Goal: Task Accomplishment & Management: Use online tool/utility

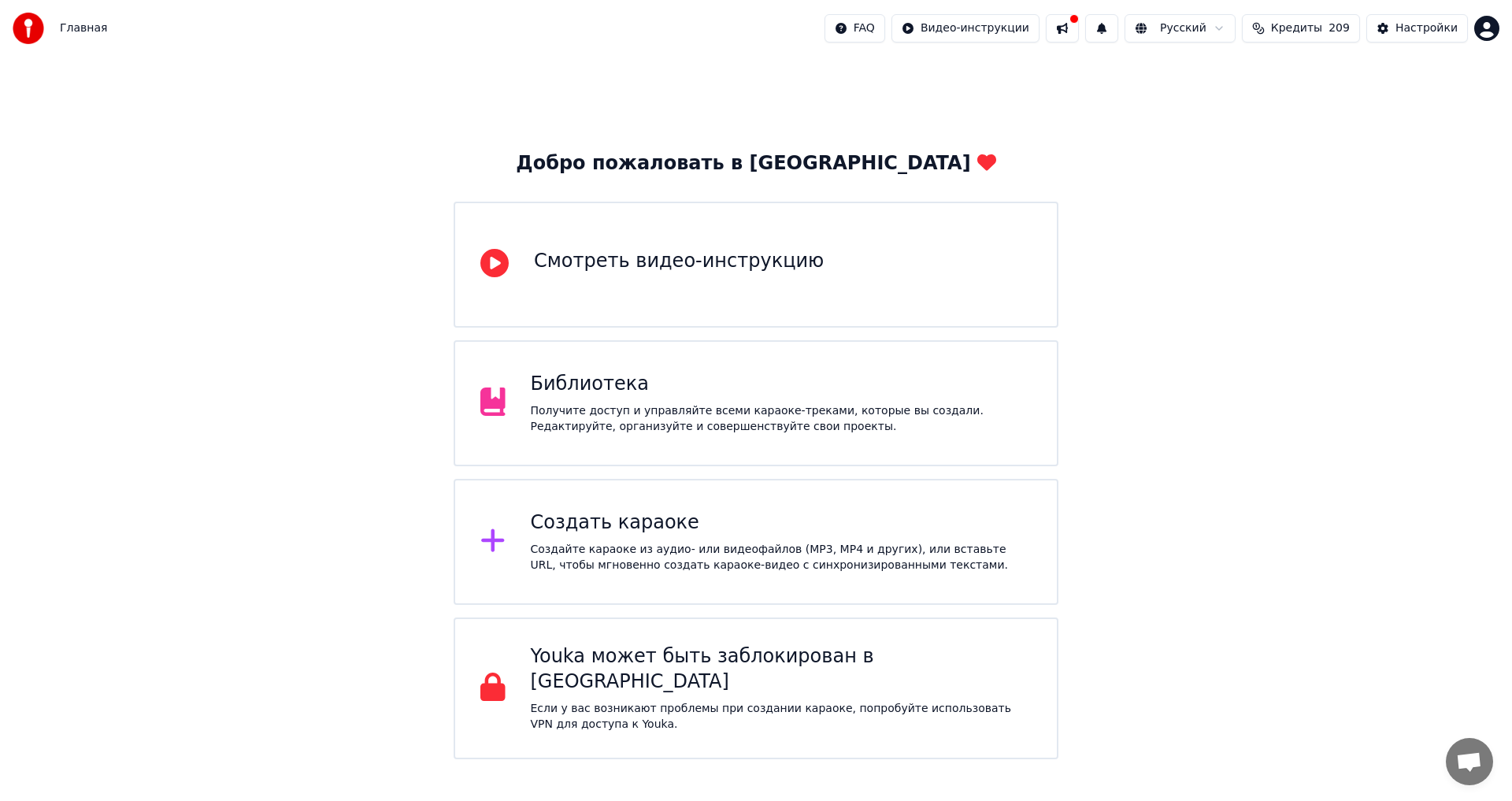
click at [629, 395] on div "Библиотека" at bounding box center [781, 383] width 501 height 26
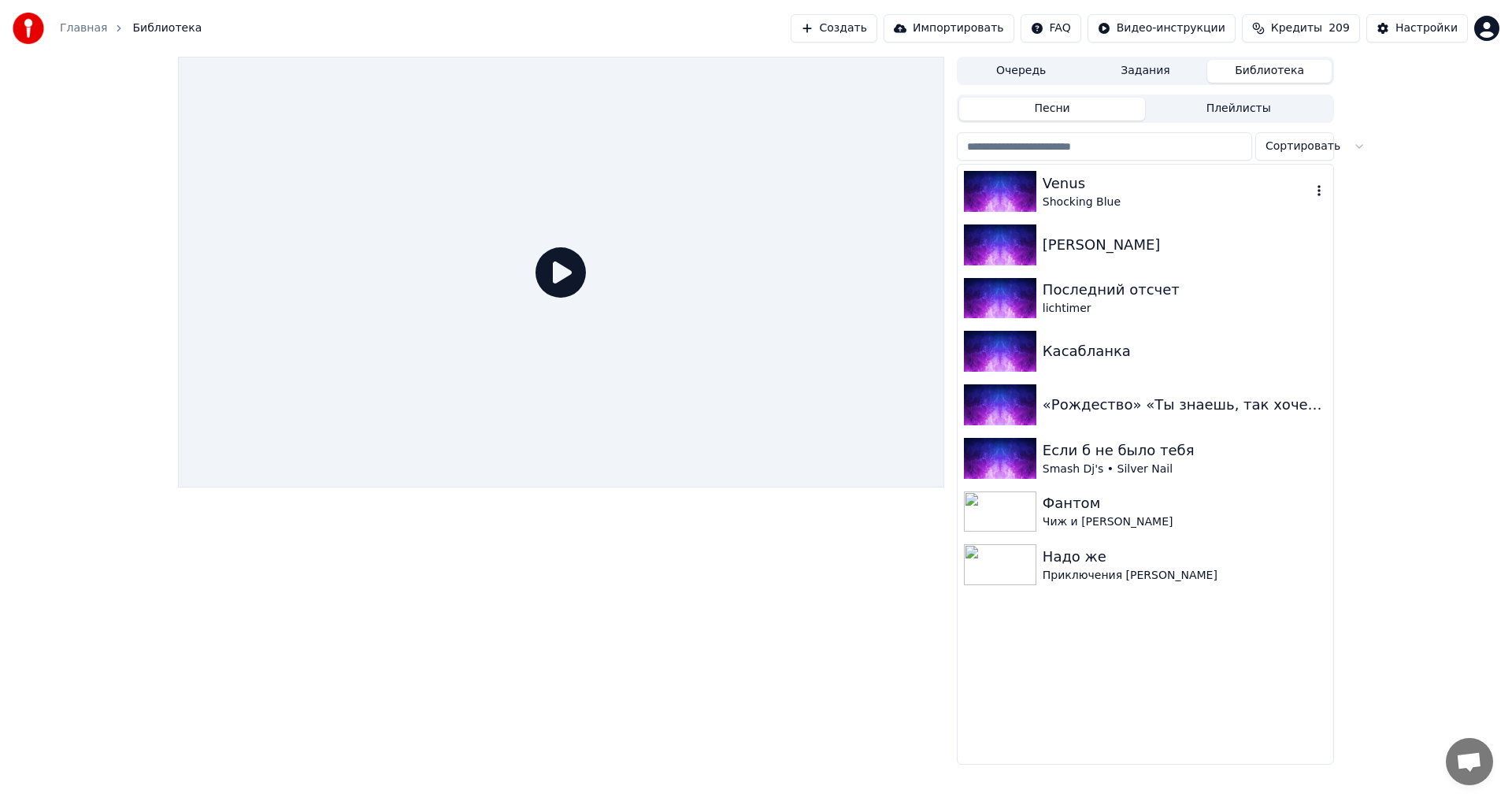
click at [1010, 186] on img at bounding box center [999, 191] width 73 height 41
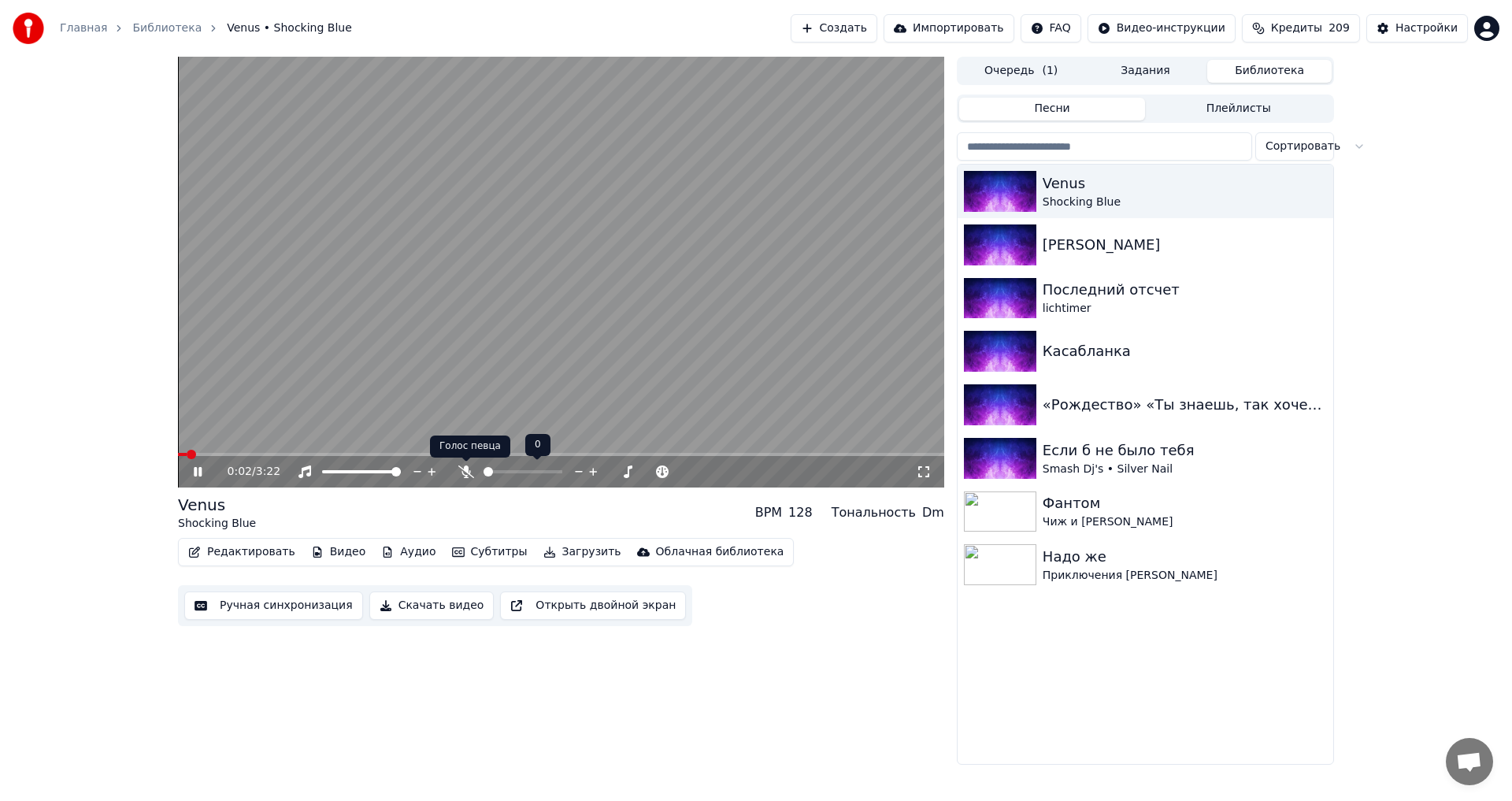
click at [458, 467] on icon at bounding box center [466, 471] width 16 height 12
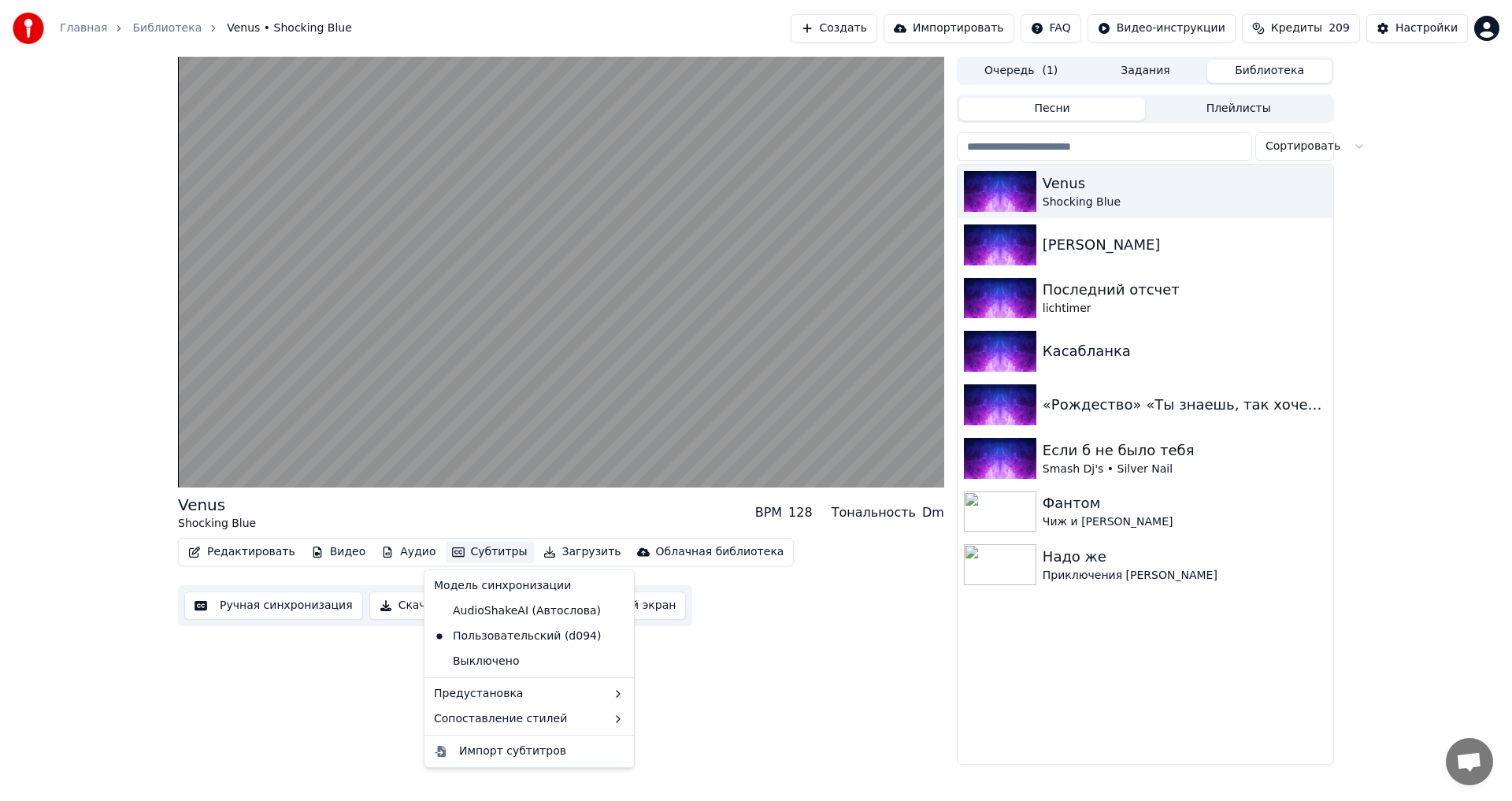
click at [461, 553] on button "Субтитры" at bounding box center [489, 552] width 88 height 22
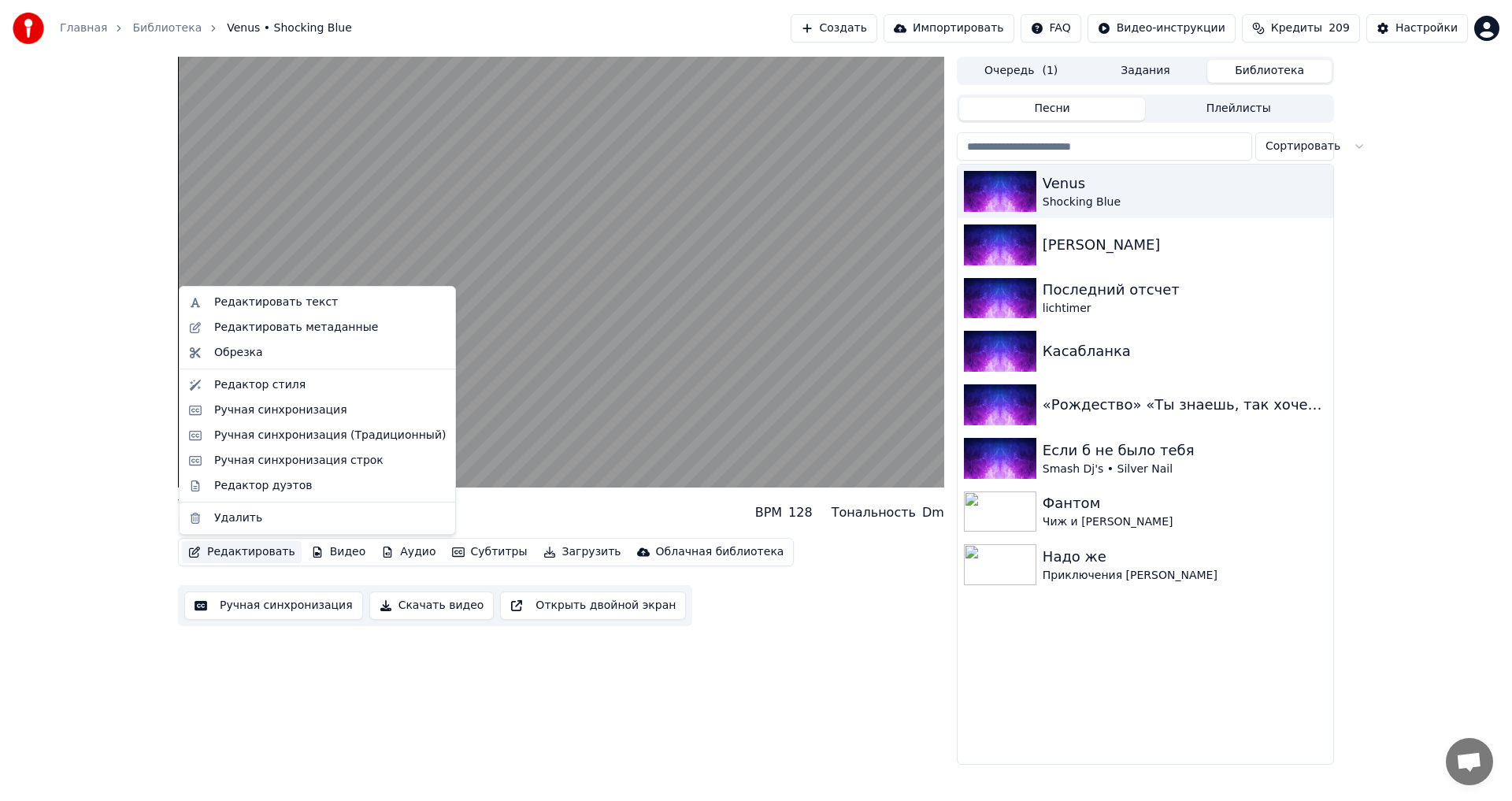
click at [253, 552] on button "Редактировать" at bounding box center [242, 552] width 120 height 22
click at [332, 463] on div "Ручная синхронизация строк" at bounding box center [298, 460] width 169 height 16
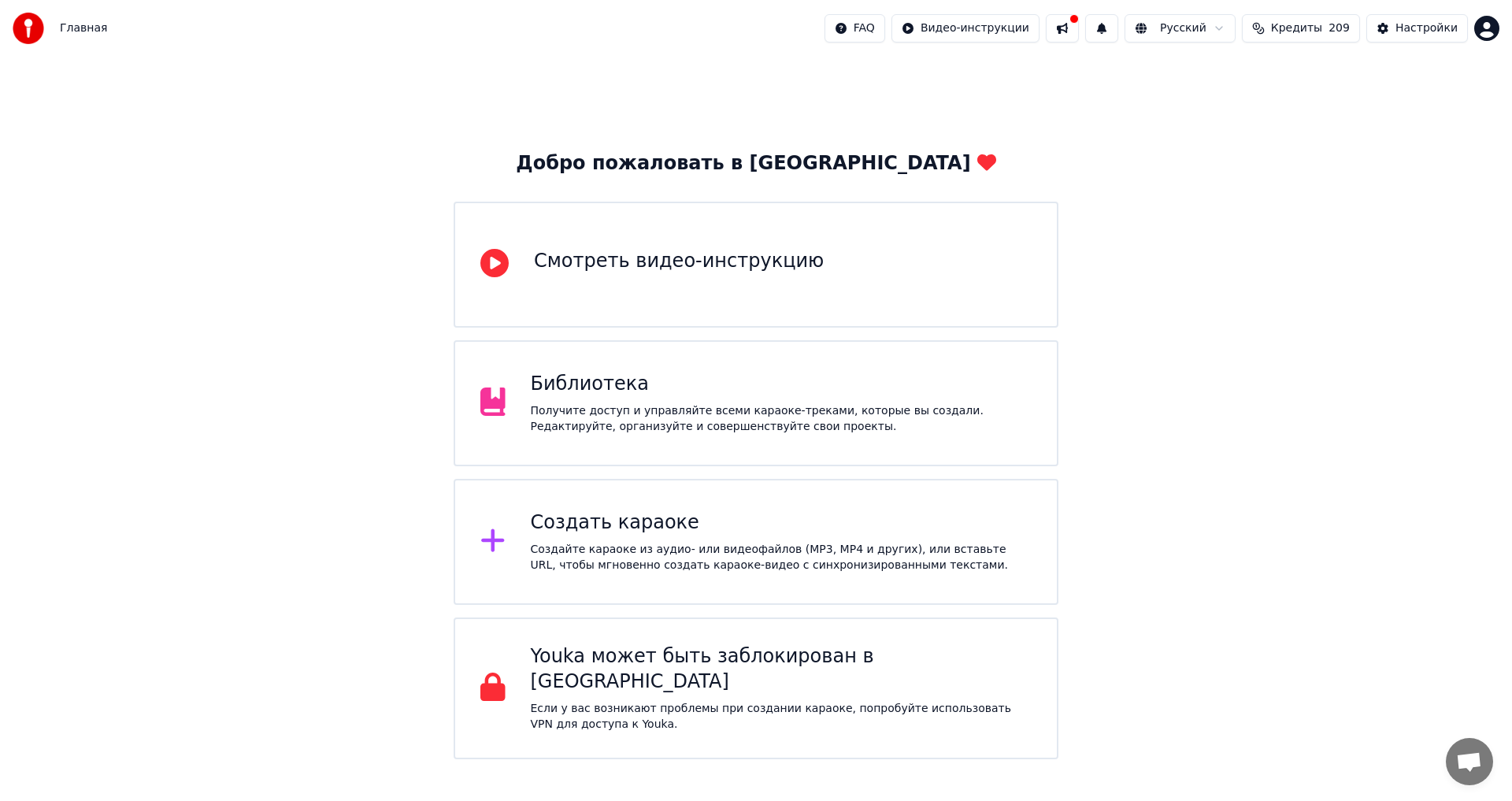
click at [580, 411] on div "Получите доступ и управляйте всеми караоке-треками, которые вы создали. Редакти…" at bounding box center [781, 418] width 501 height 31
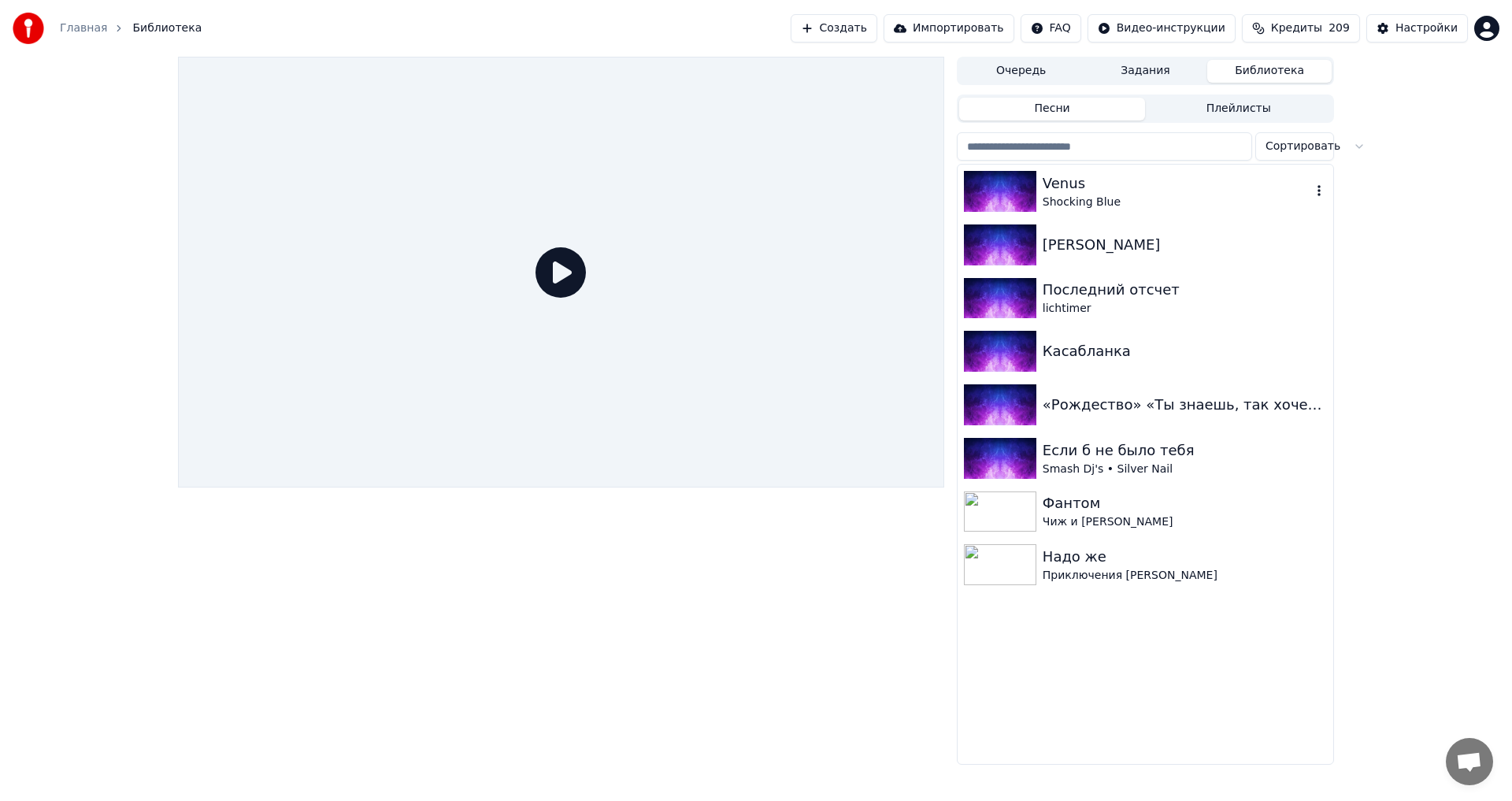
click at [1072, 197] on div "Shocking Blue" at bounding box center [1177, 202] width 268 height 16
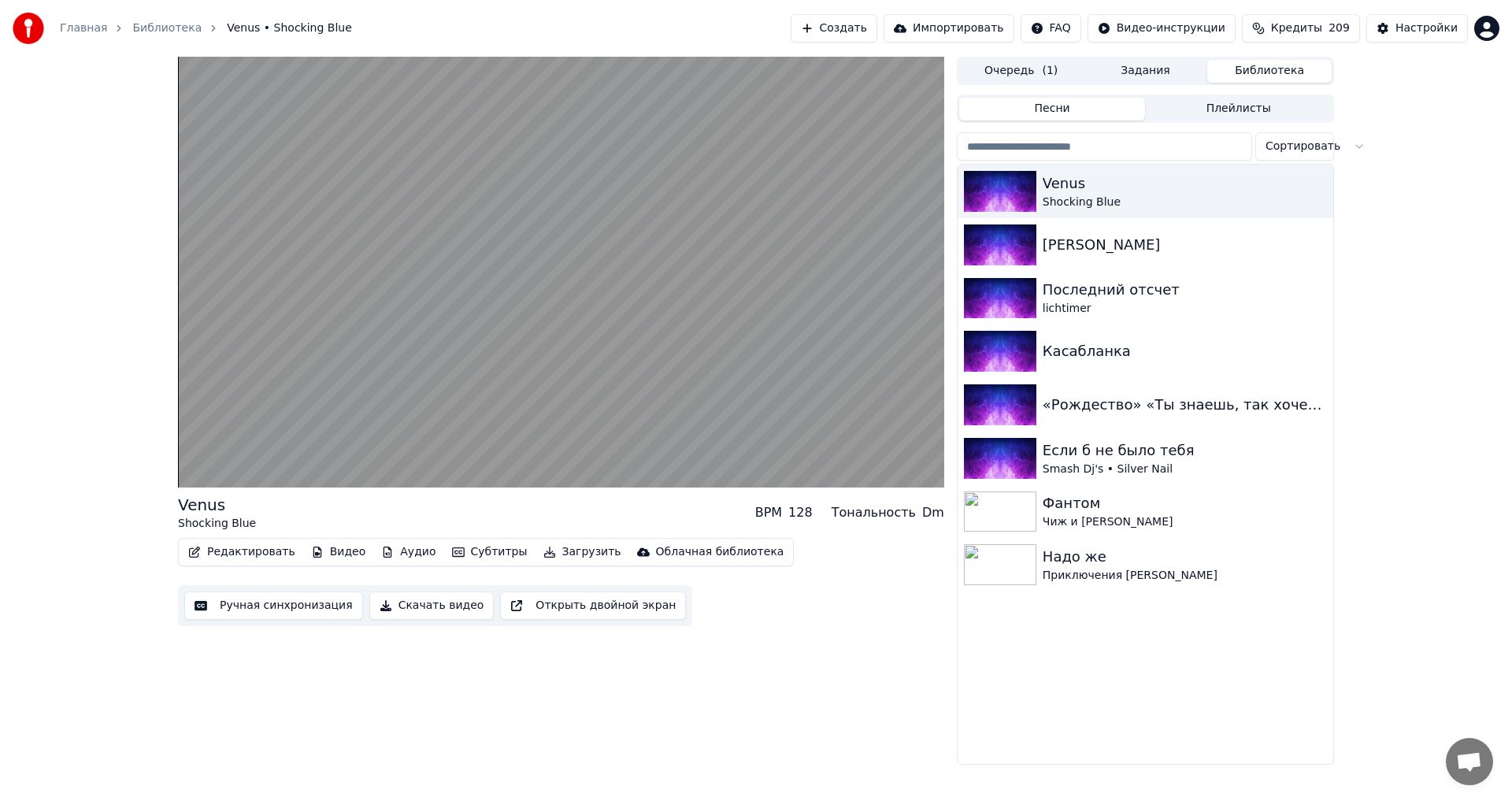
click at [296, 608] on button "Ручная синхронизация" at bounding box center [273, 605] width 178 height 28
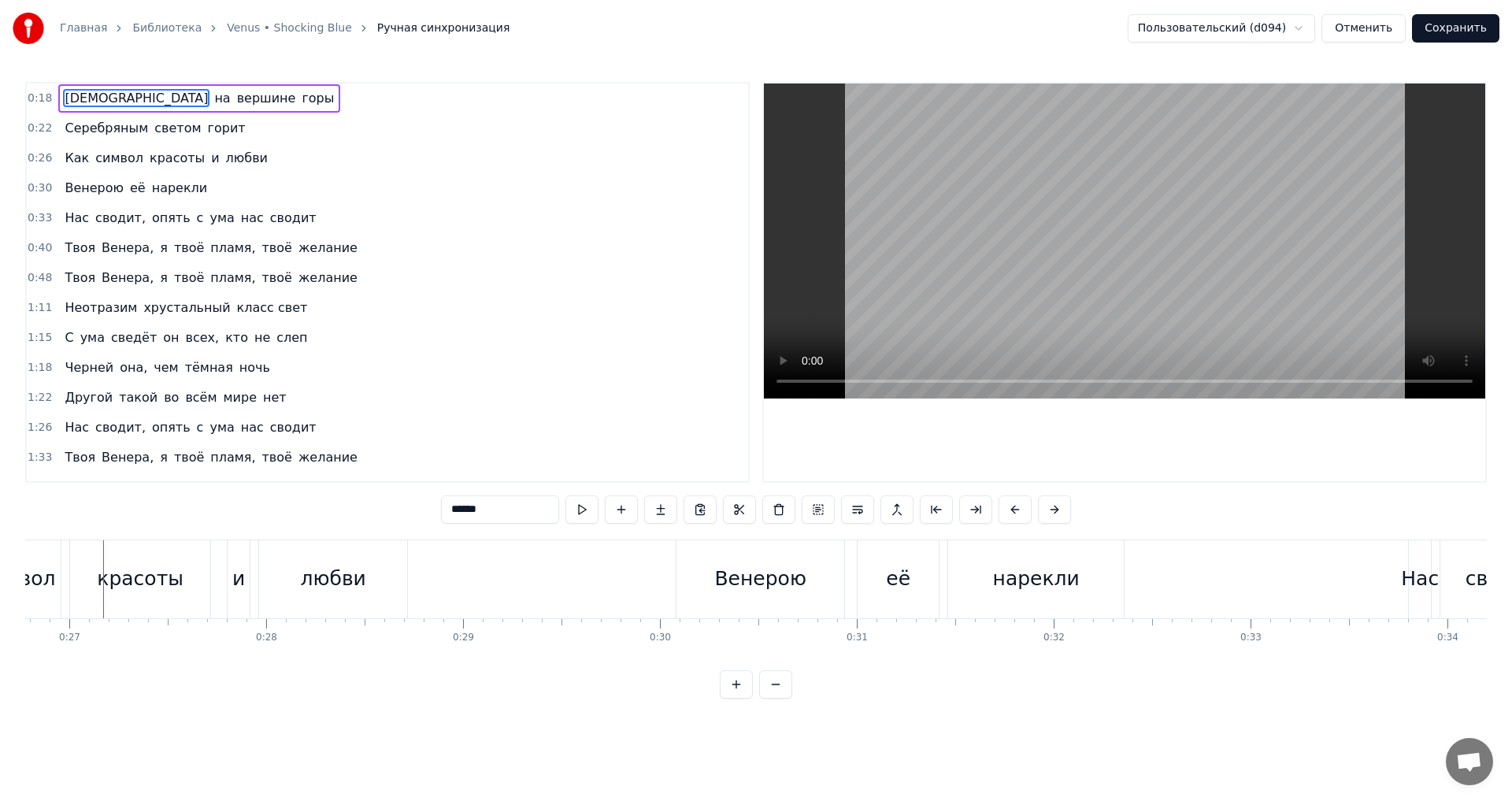
scroll to position [0, 5269]
click at [580, 507] on button at bounding box center [582, 509] width 33 height 28
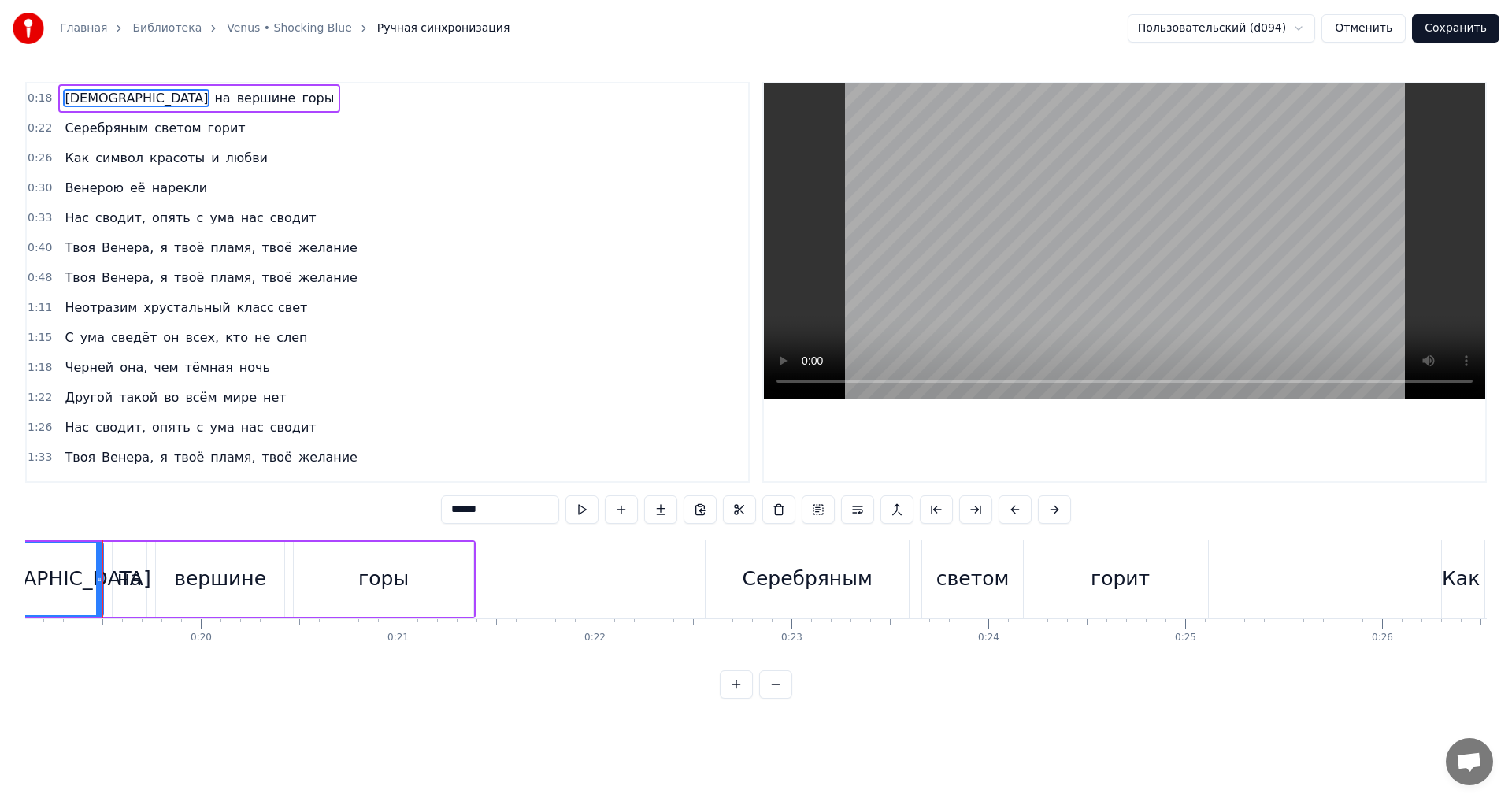
scroll to position [0, 3760]
click at [707, 560] on div "Серебряным" at bounding box center [808, 579] width 205 height 78
type input "**********"
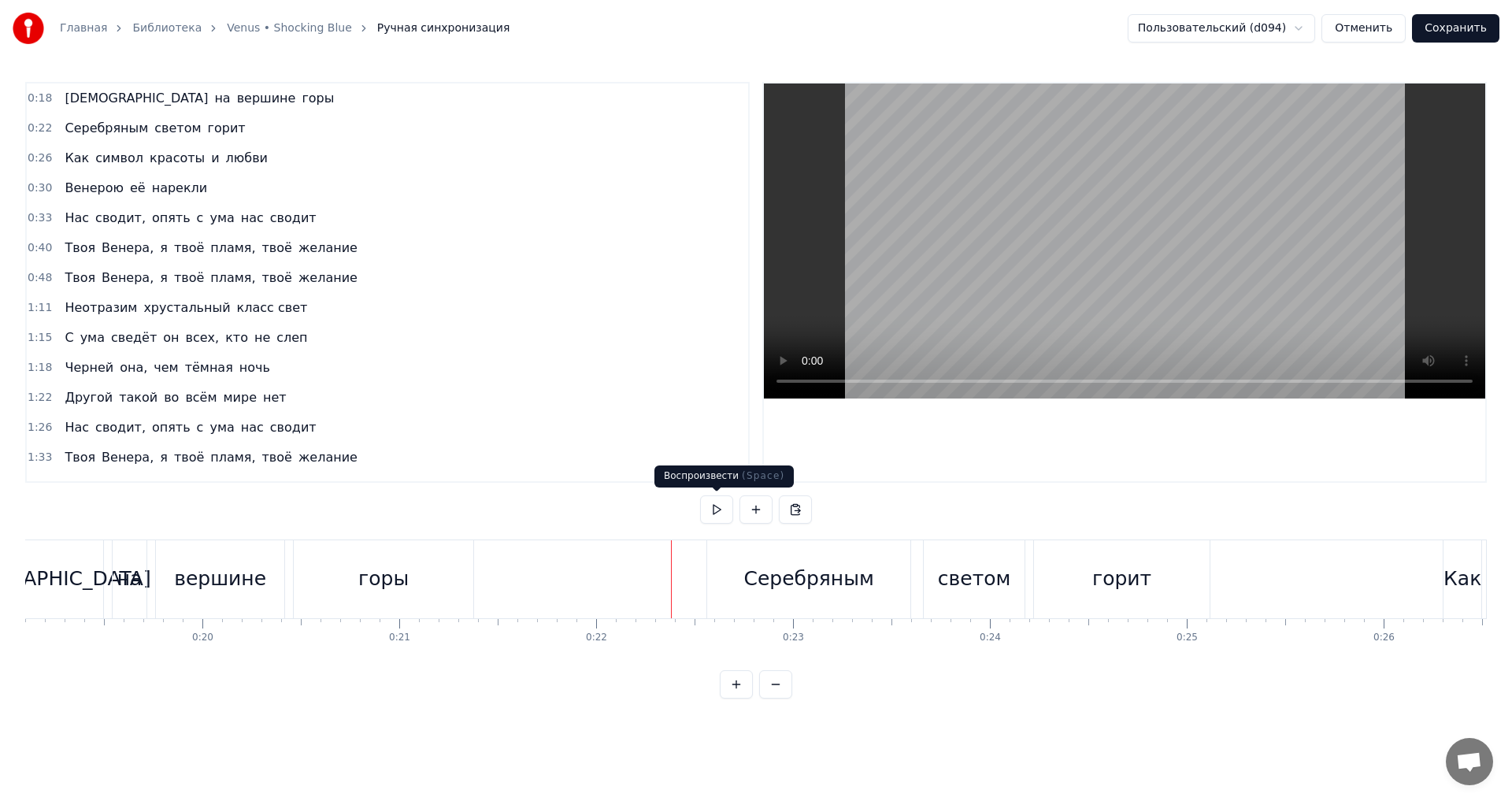
click at [720, 503] on button at bounding box center [716, 509] width 33 height 28
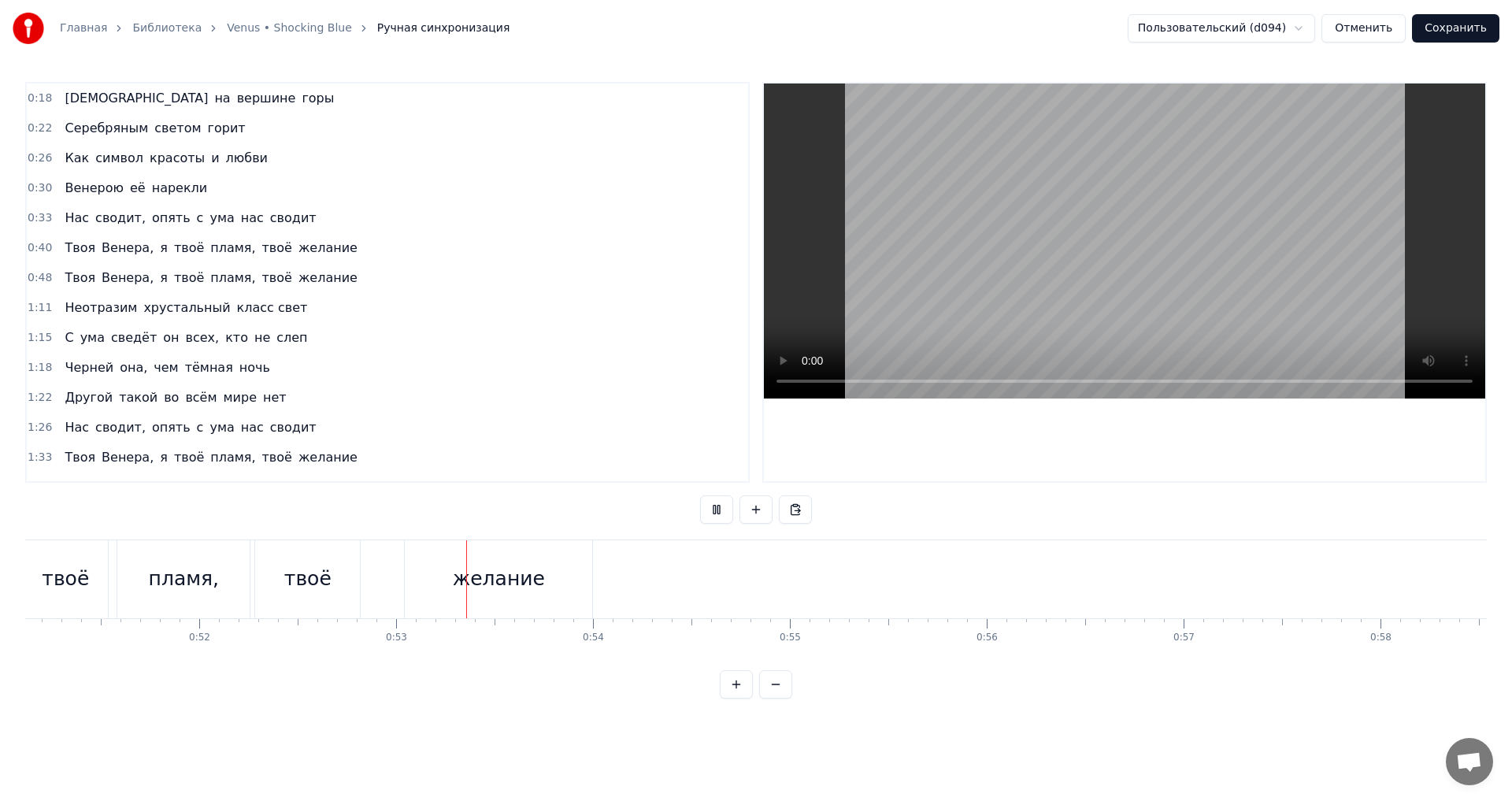
scroll to position [0, 10329]
click at [716, 512] on button at bounding box center [716, 509] width 33 height 28
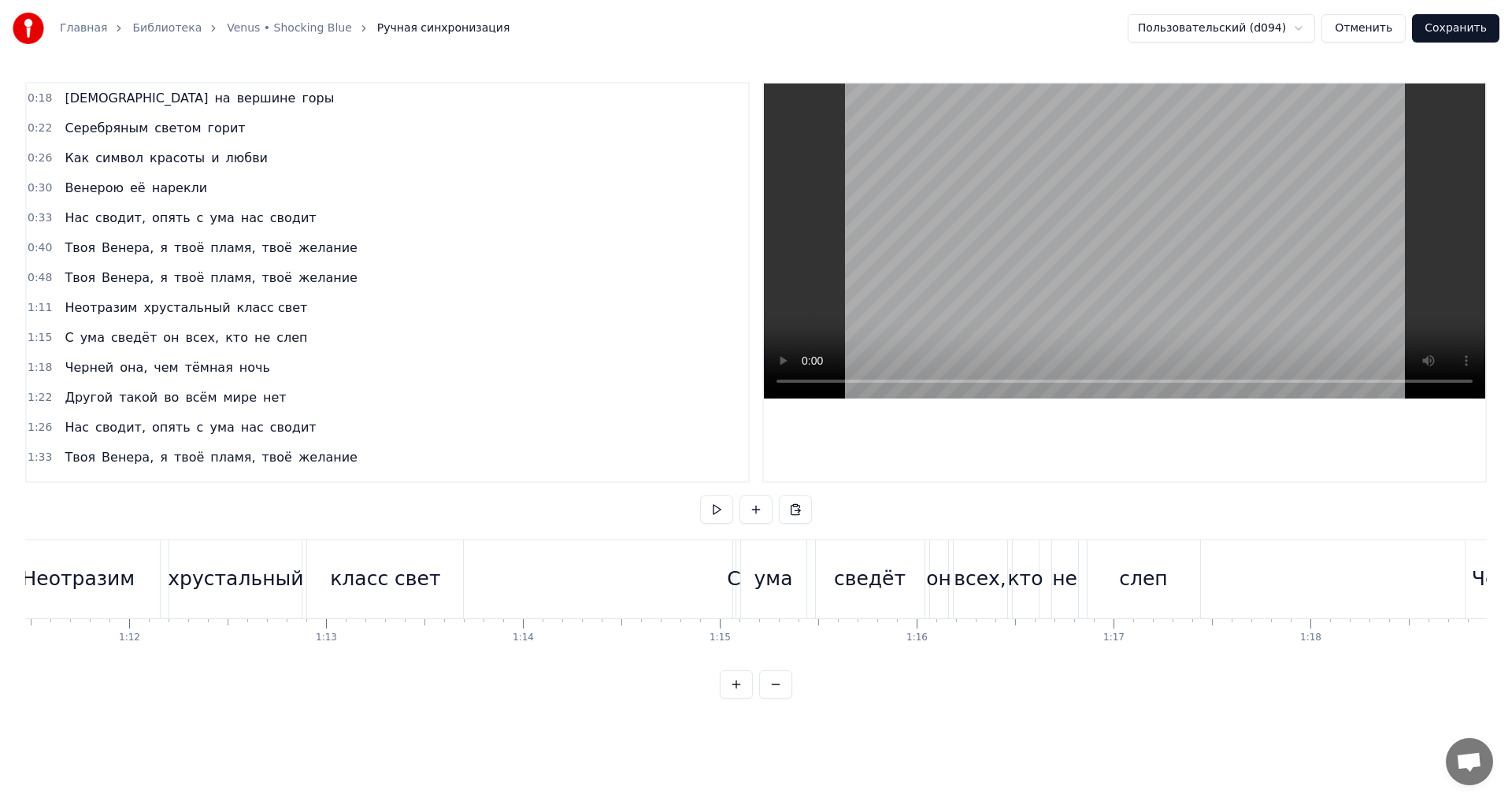
scroll to position [0, 14090]
click at [347, 581] on div "класс свет" at bounding box center [363, 579] width 110 height 30
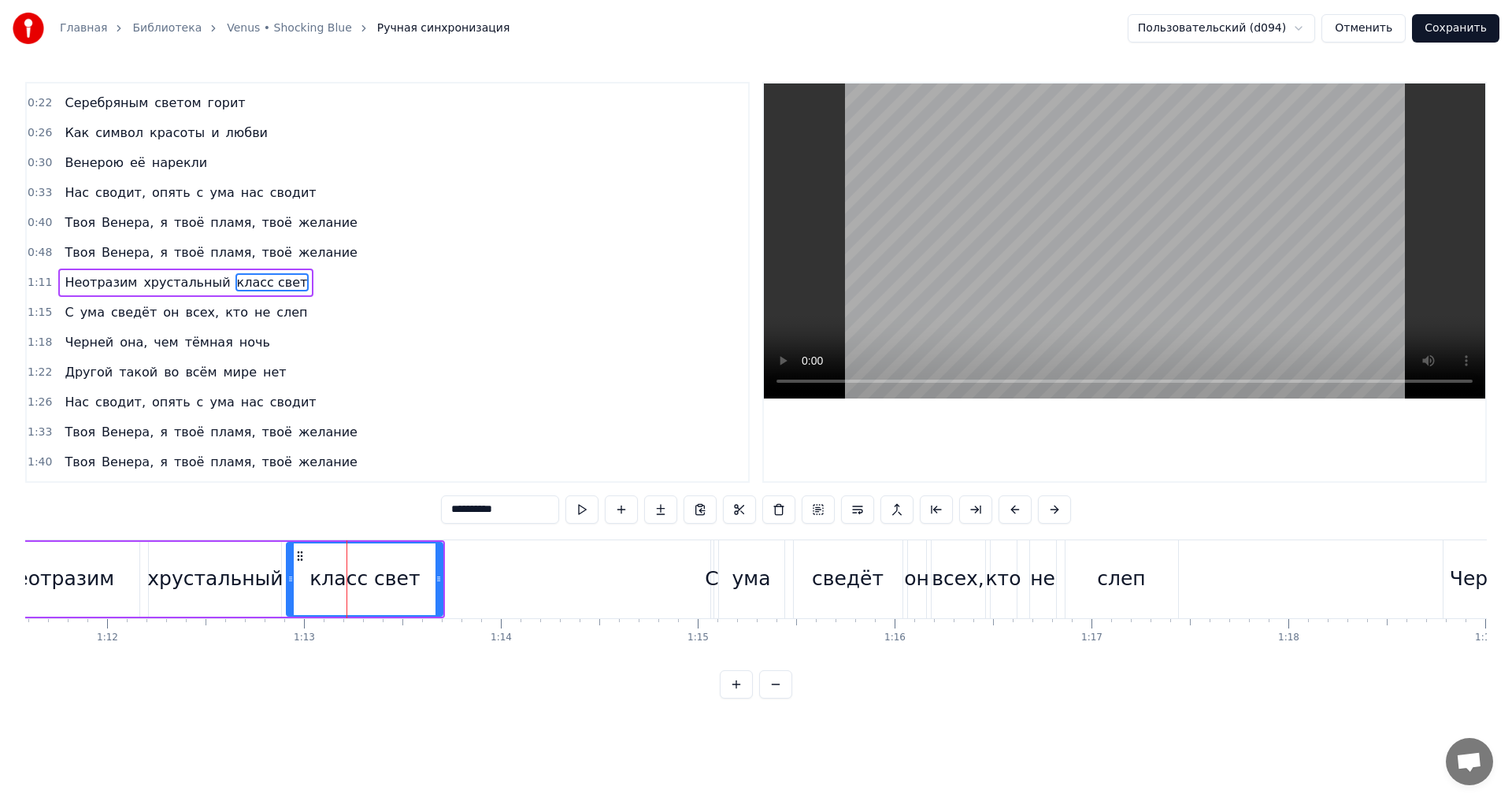
click at [481, 506] on input "**********" at bounding box center [500, 509] width 118 height 28
click at [480, 509] on input "**********" at bounding box center [500, 509] width 118 height 28
type input "*"
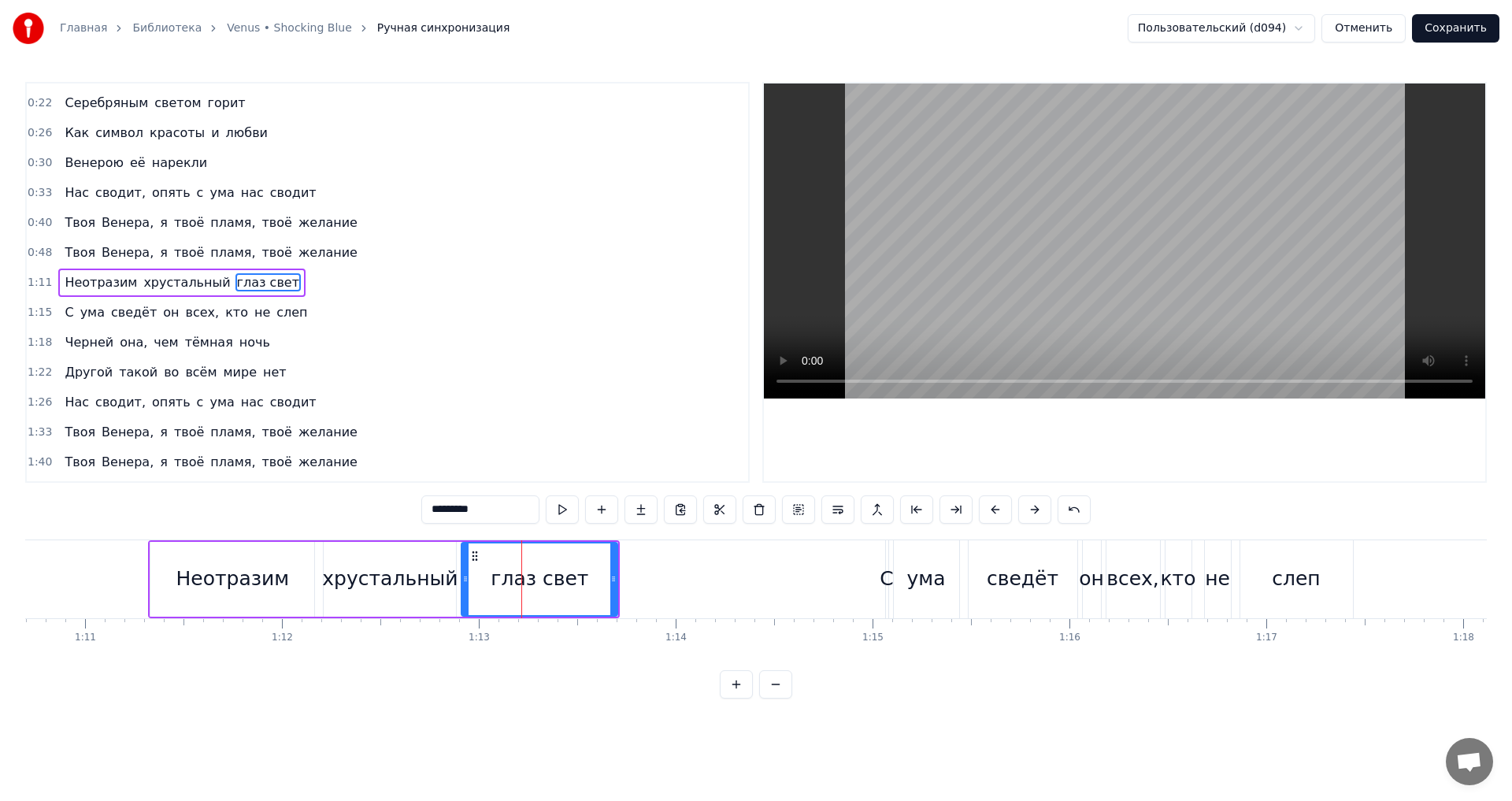
scroll to position [0, 13783]
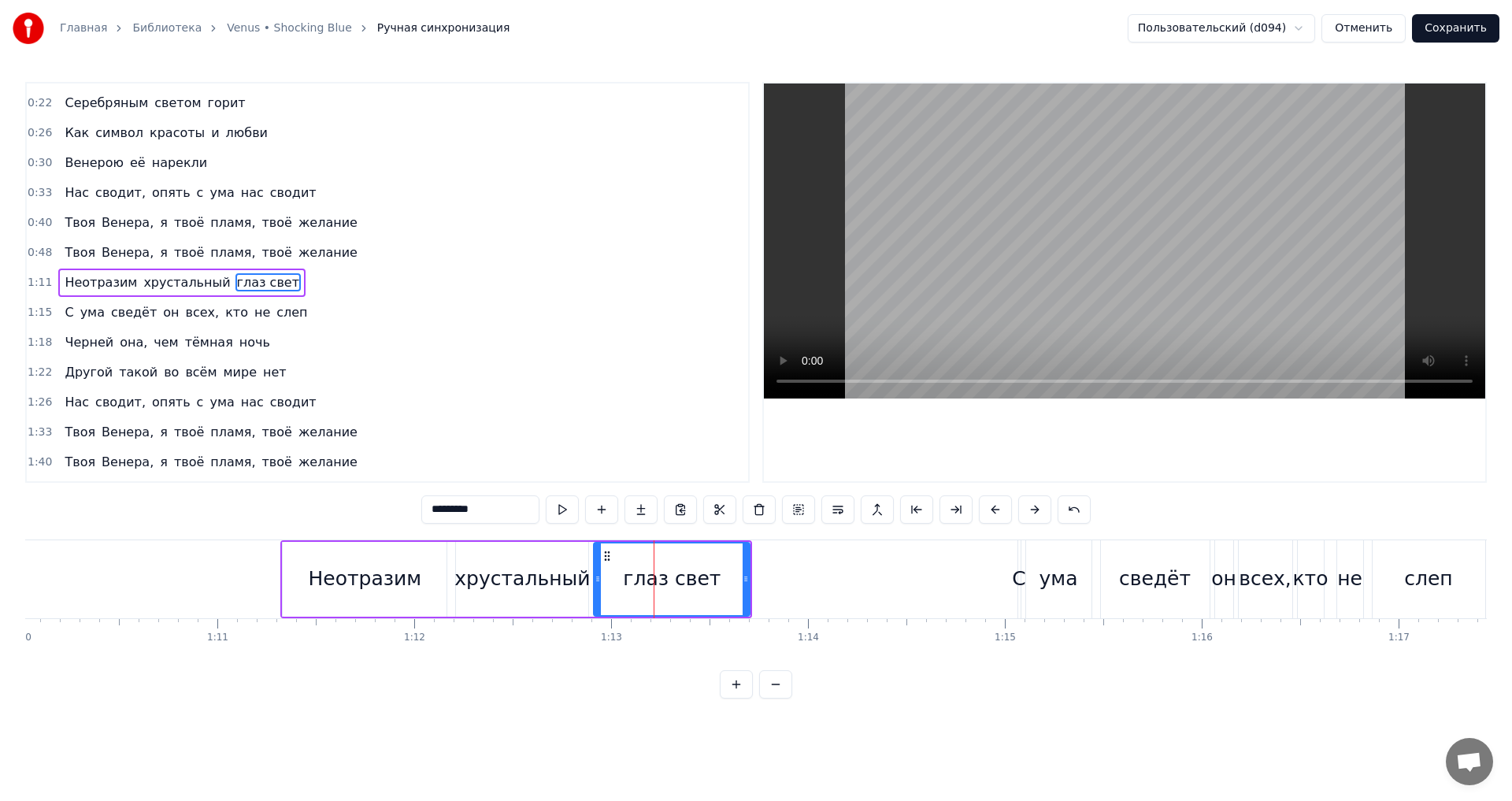
type input "*********"
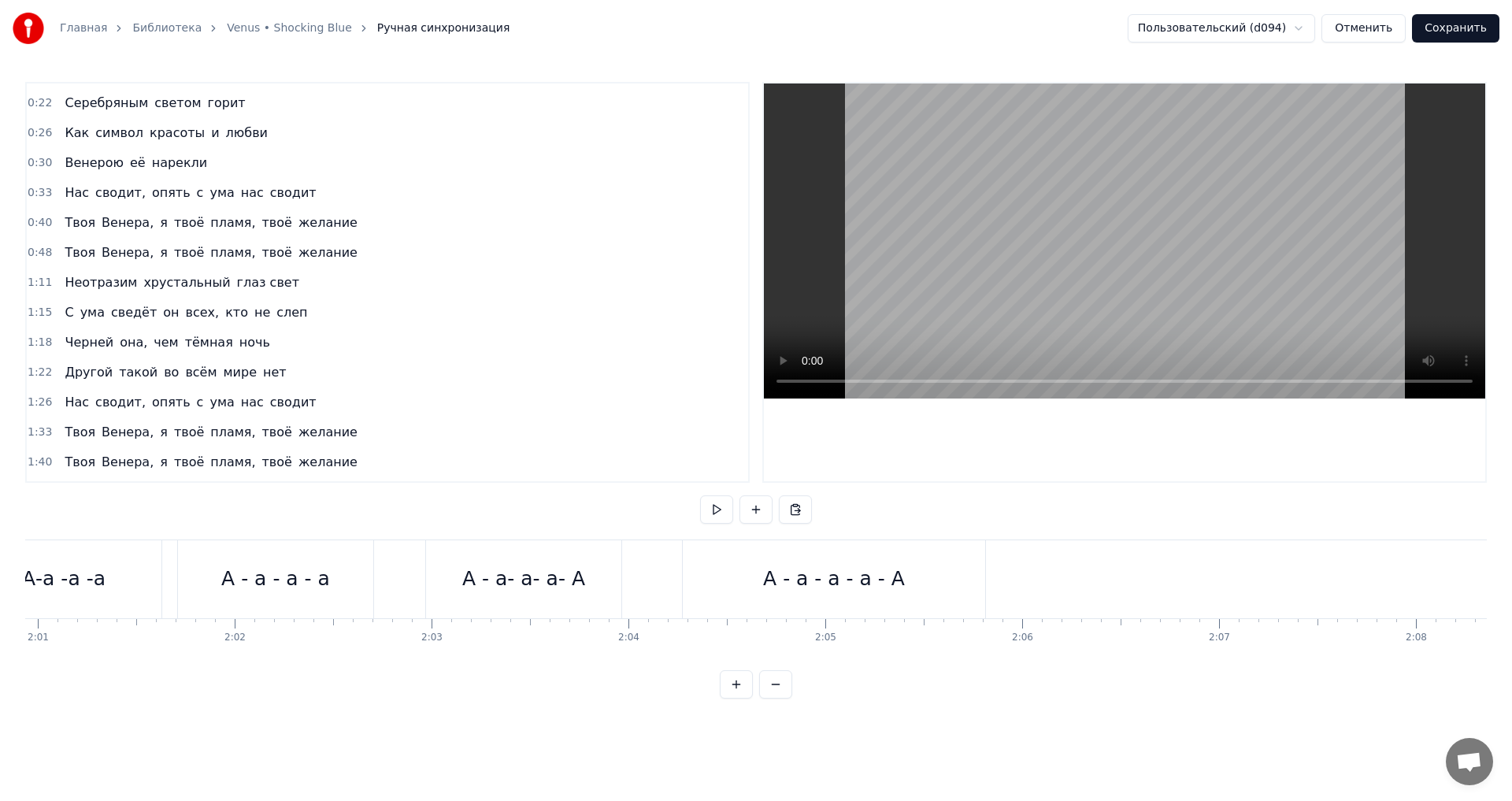
scroll to position [0, 23935]
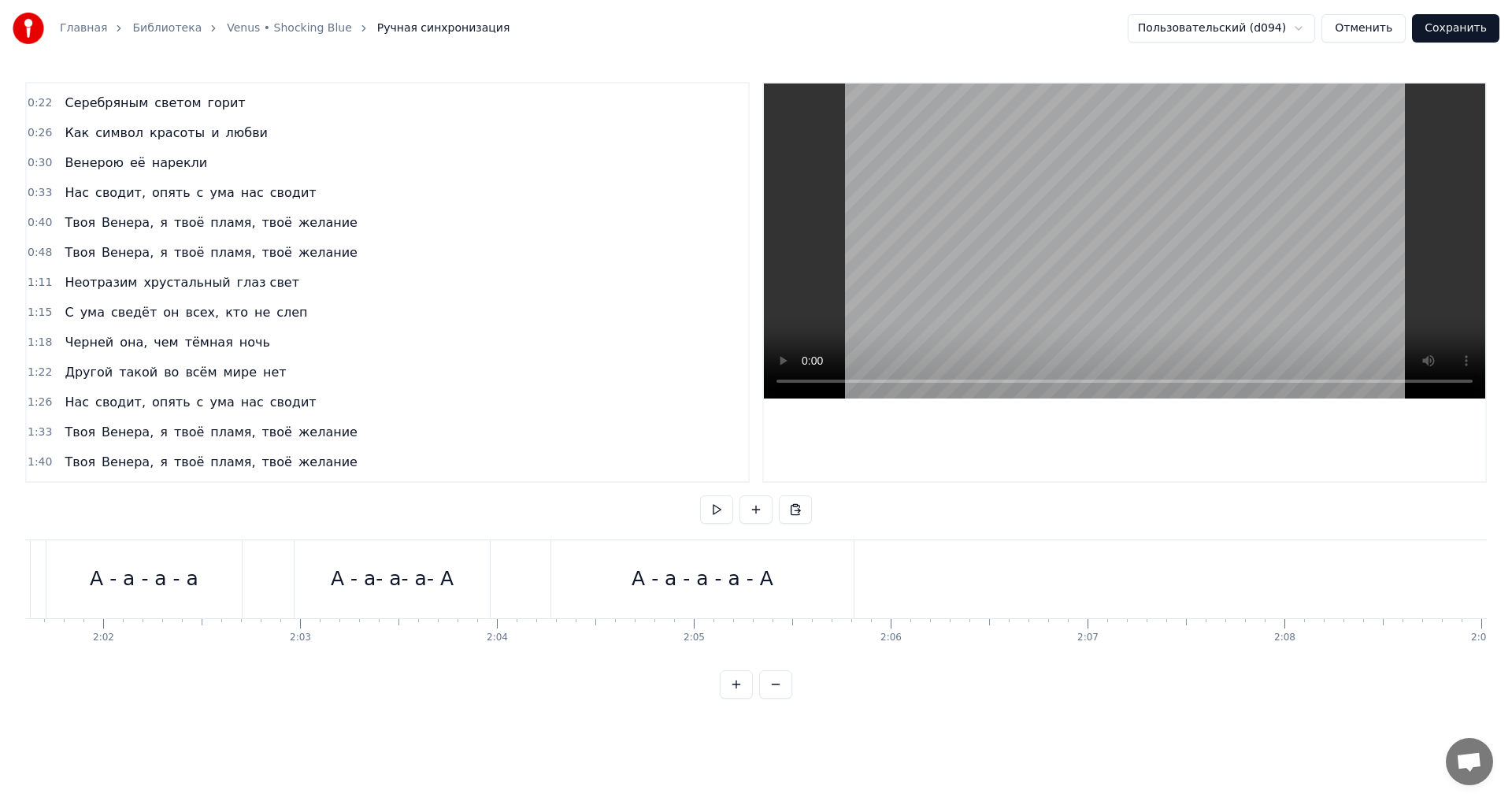
click at [1465, 25] on button "Сохранить" at bounding box center [1455, 28] width 88 height 28
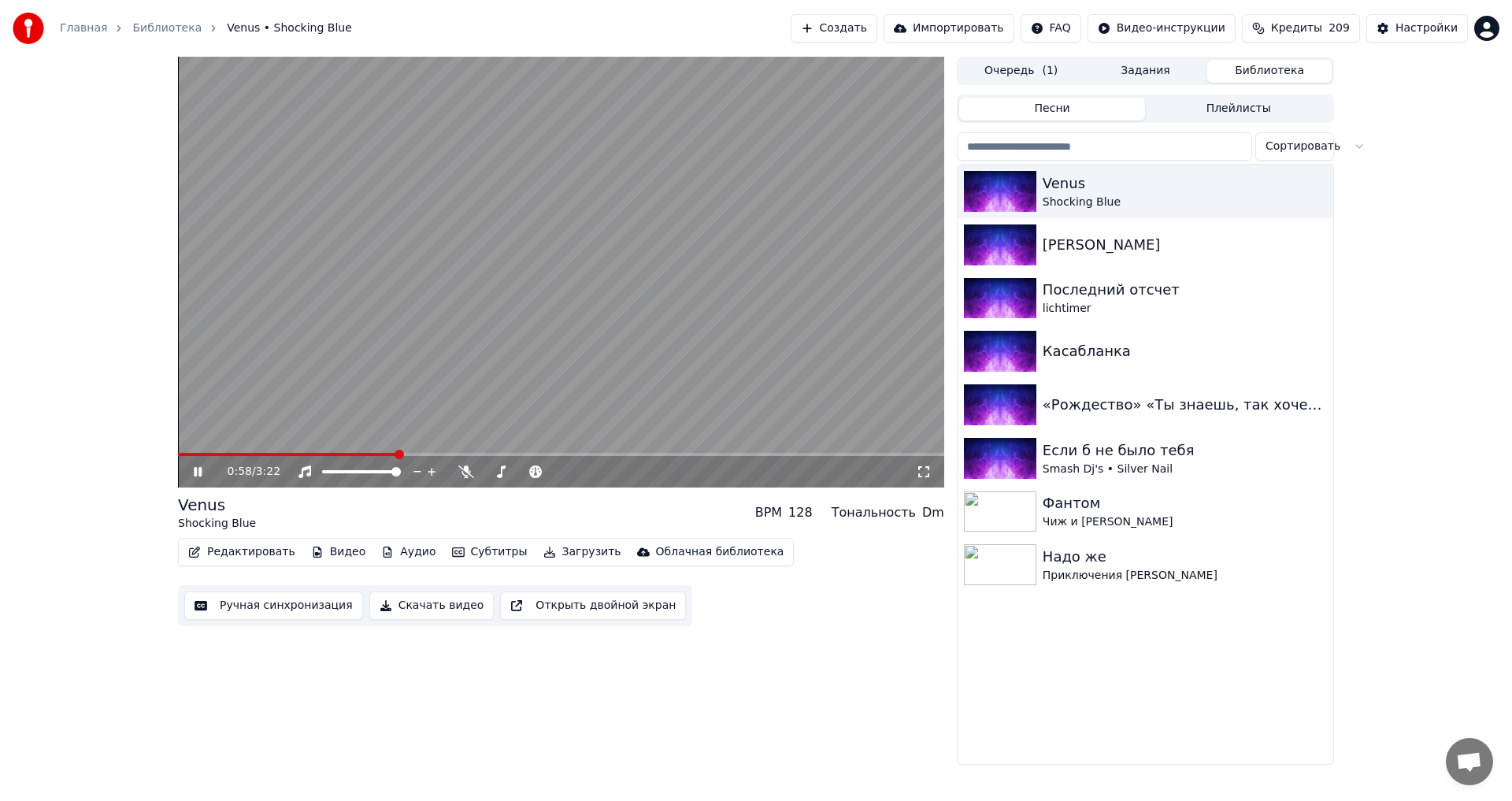
click at [397, 453] on span at bounding box center [560, 453] width 766 height 3
click at [333, 454] on span at bounding box center [255, 453] width 155 height 3
click at [490, 455] on span at bounding box center [560, 453] width 766 height 3
click at [552, 456] on span at bounding box center [560, 453] width 766 height 3
click at [608, 457] on div "1:40 / 3:22" at bounding box center [560, 471] width 766 height 31
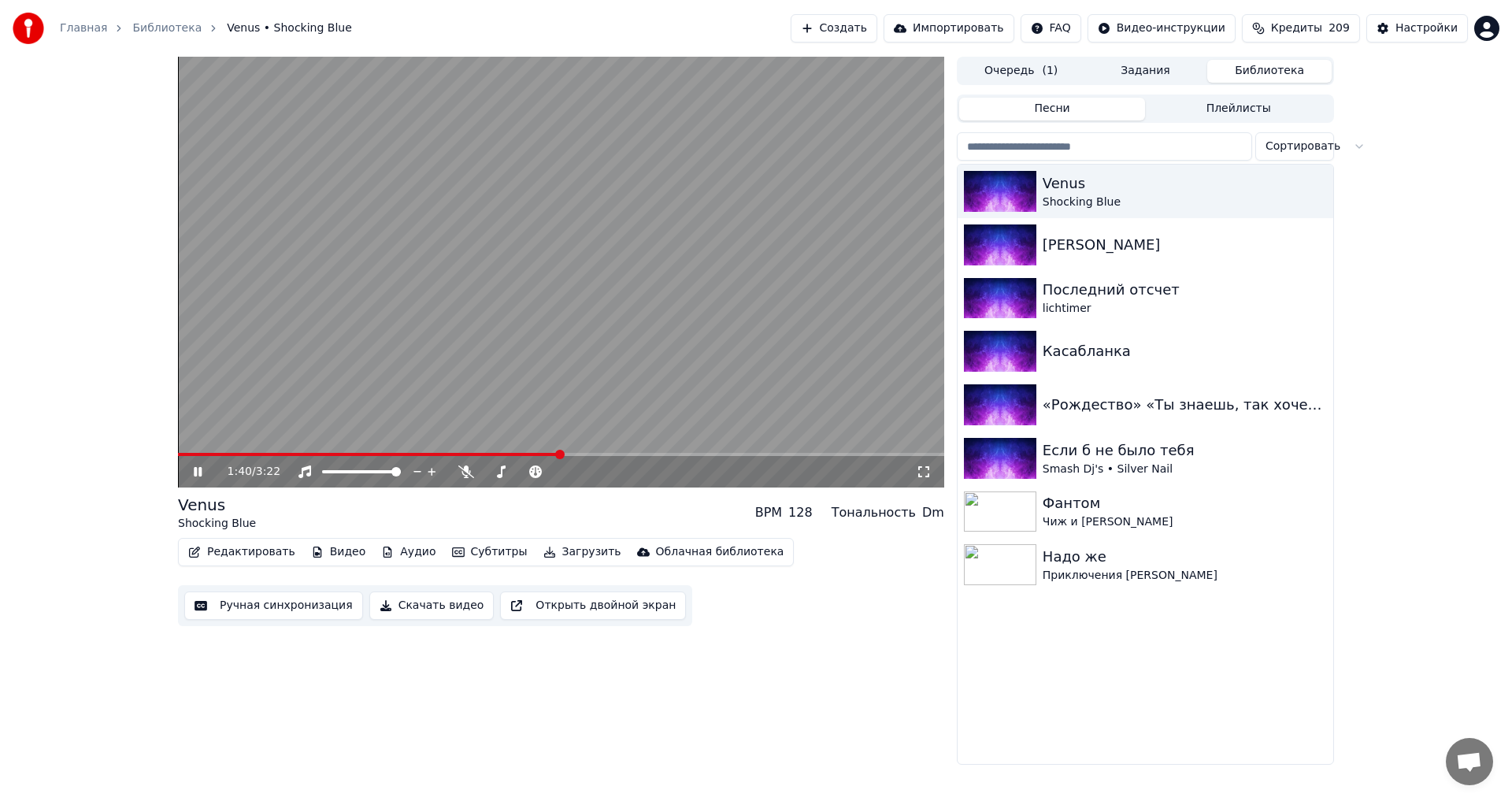
click at [614, 455] on span at bounding box center [560, 453] width 766 height 3
click at [580, 455] on span at bounding box center [397, 453] width 438 height 3
click at [516, 457] on div "1:46 / 3:22" at bounding box center [560, 471] width 766 height 31
click at [466, 456] on span at bounding box center [321, 453] width 287 height 3
click at [442, 454] on span at bounding box center [326, 453] width 297 height 3
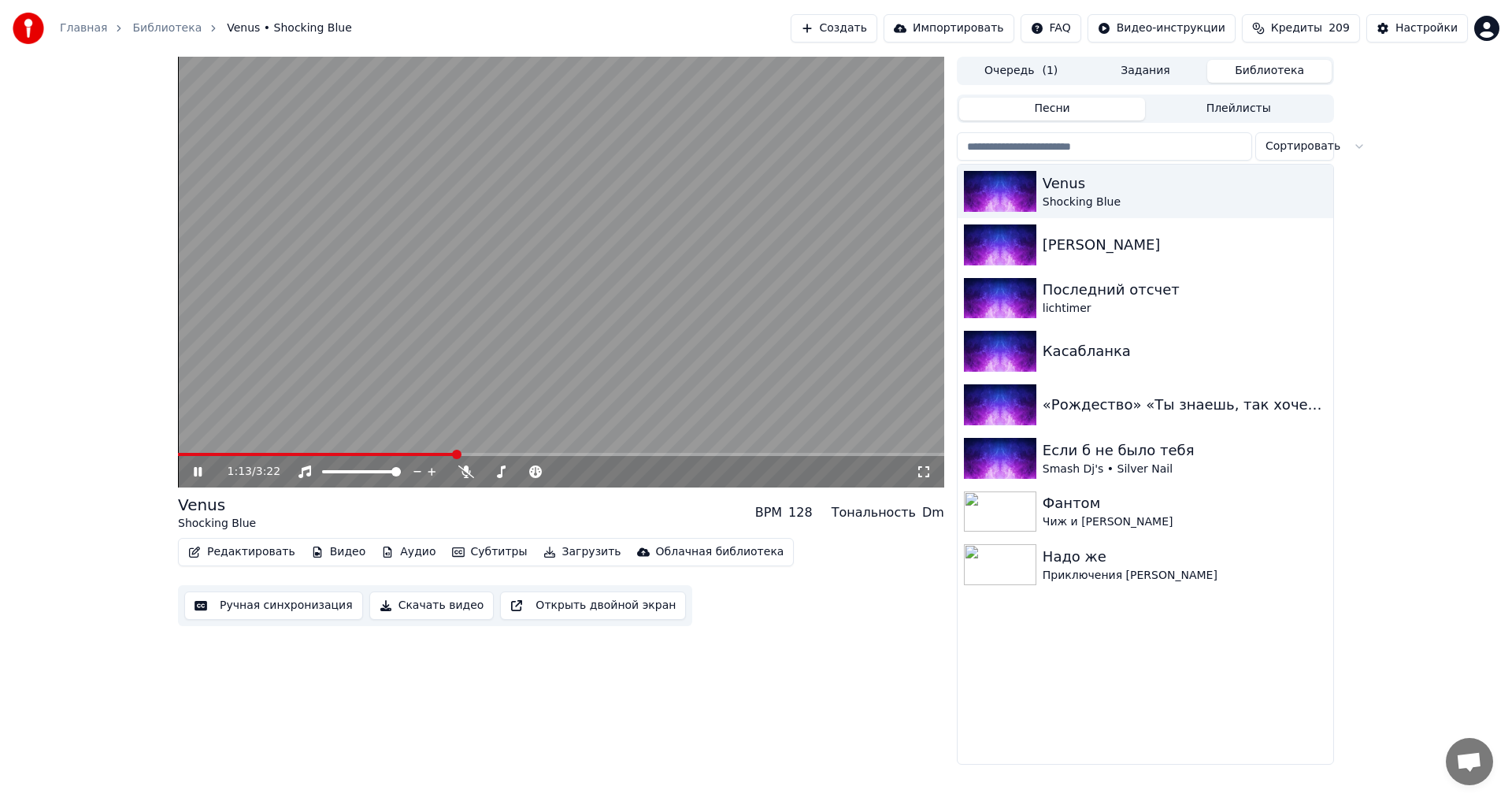
click at [412, 606] on button "Скачать видео" at bounding box center [432, 605] width 126 height 28
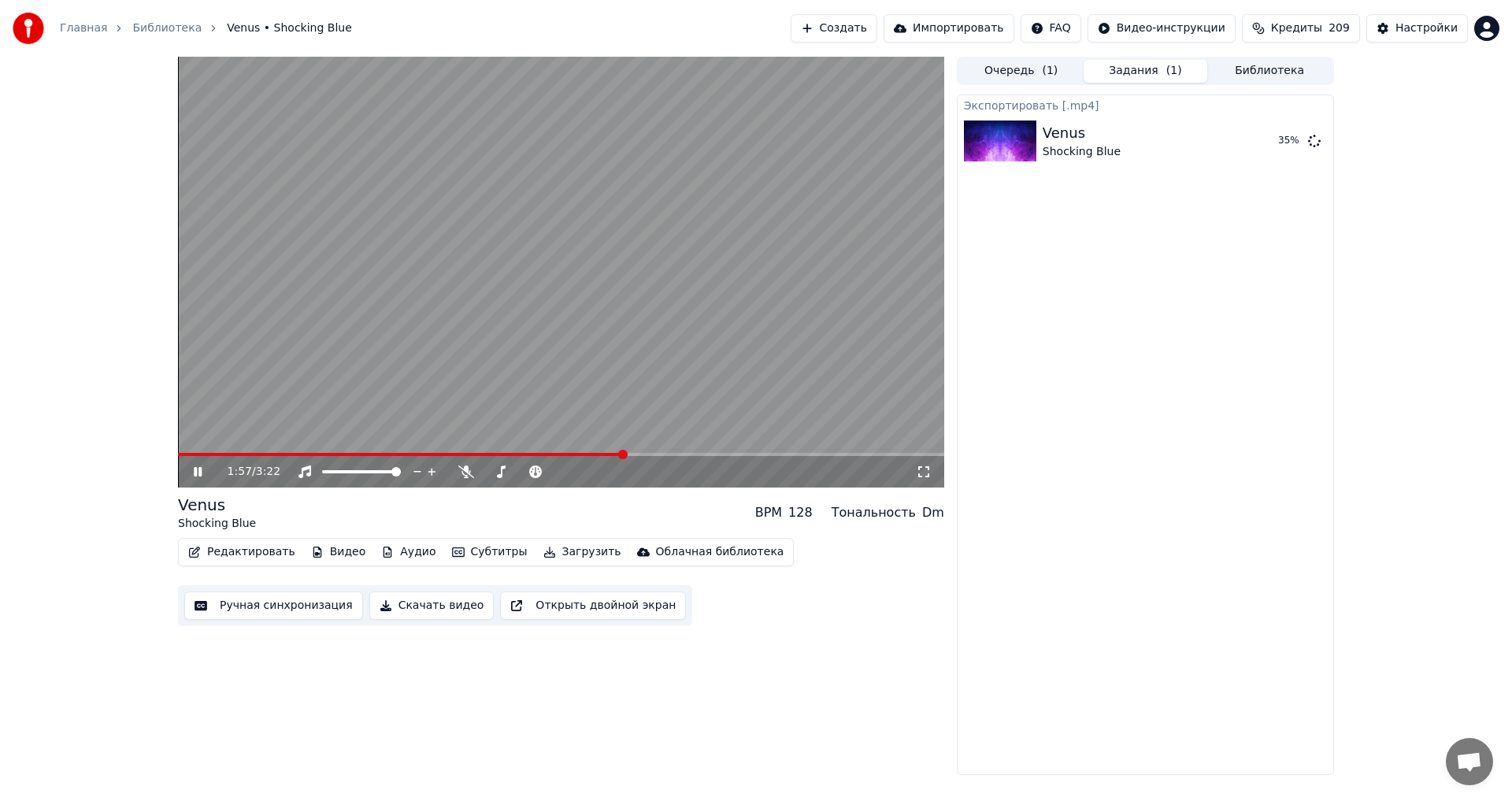
click at [192, 472] on icon at bounding box center [209, 471] width 37 height 12
click at [1232, 144] on button "Показать" at bounding box center [1261, 141] width 81 height 28
click at [1111, 404] on div "Экспортировать [.mp4] Venus Shocking Blue Показать" at bounding box center [1145, 435] width 377 height 680
click at [468, 470] on icon at bounding box center [466, 471] width 16 height 12
click at [275, 453] on span at bounding box center [400, 453] width 447 height 3
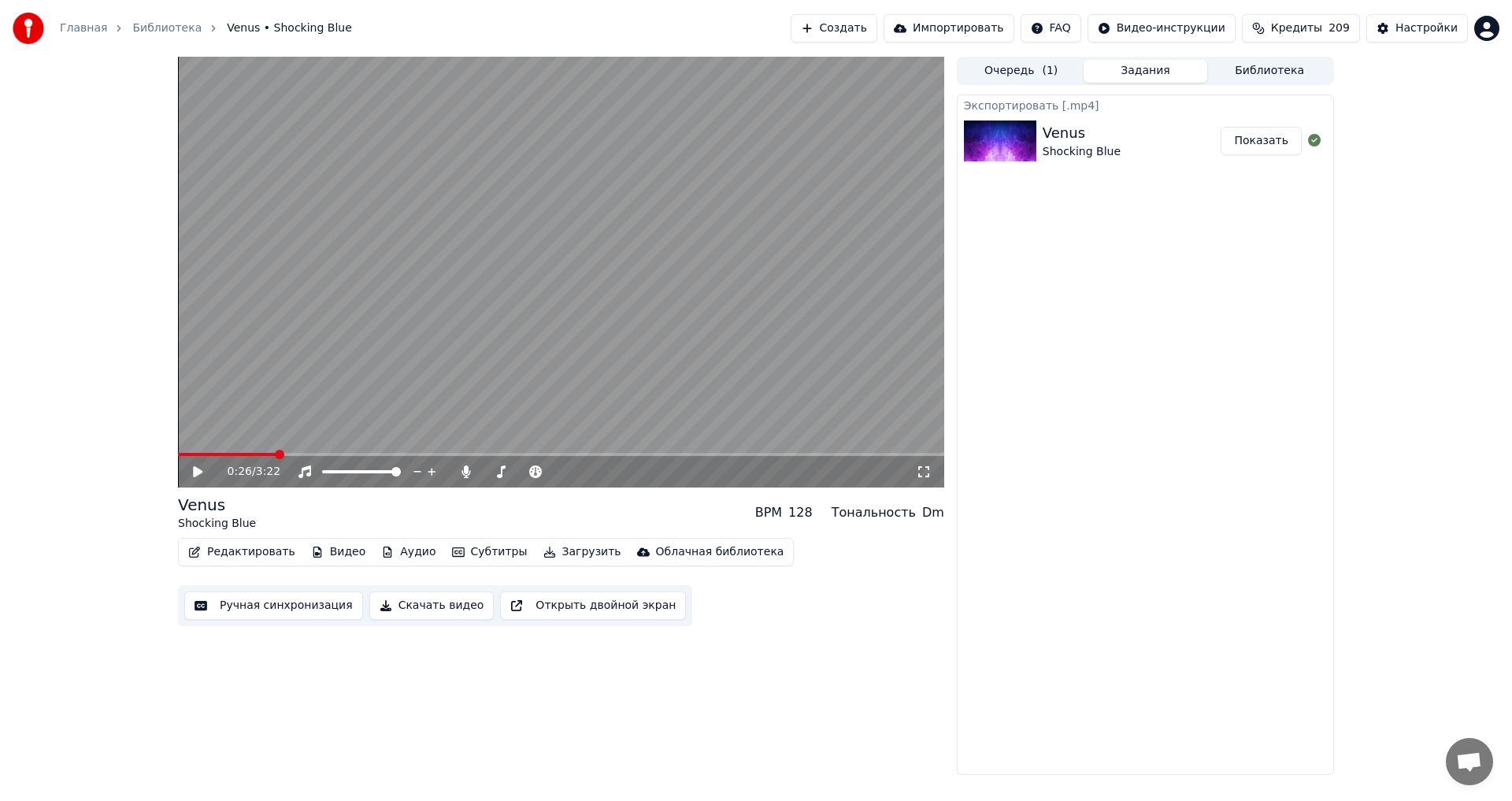
click at [192, 471] on icon at bounding box center [209, 471] width 37 height 12
click at [438, 456] on span at bounding box center [560, 453] width 766 height 3
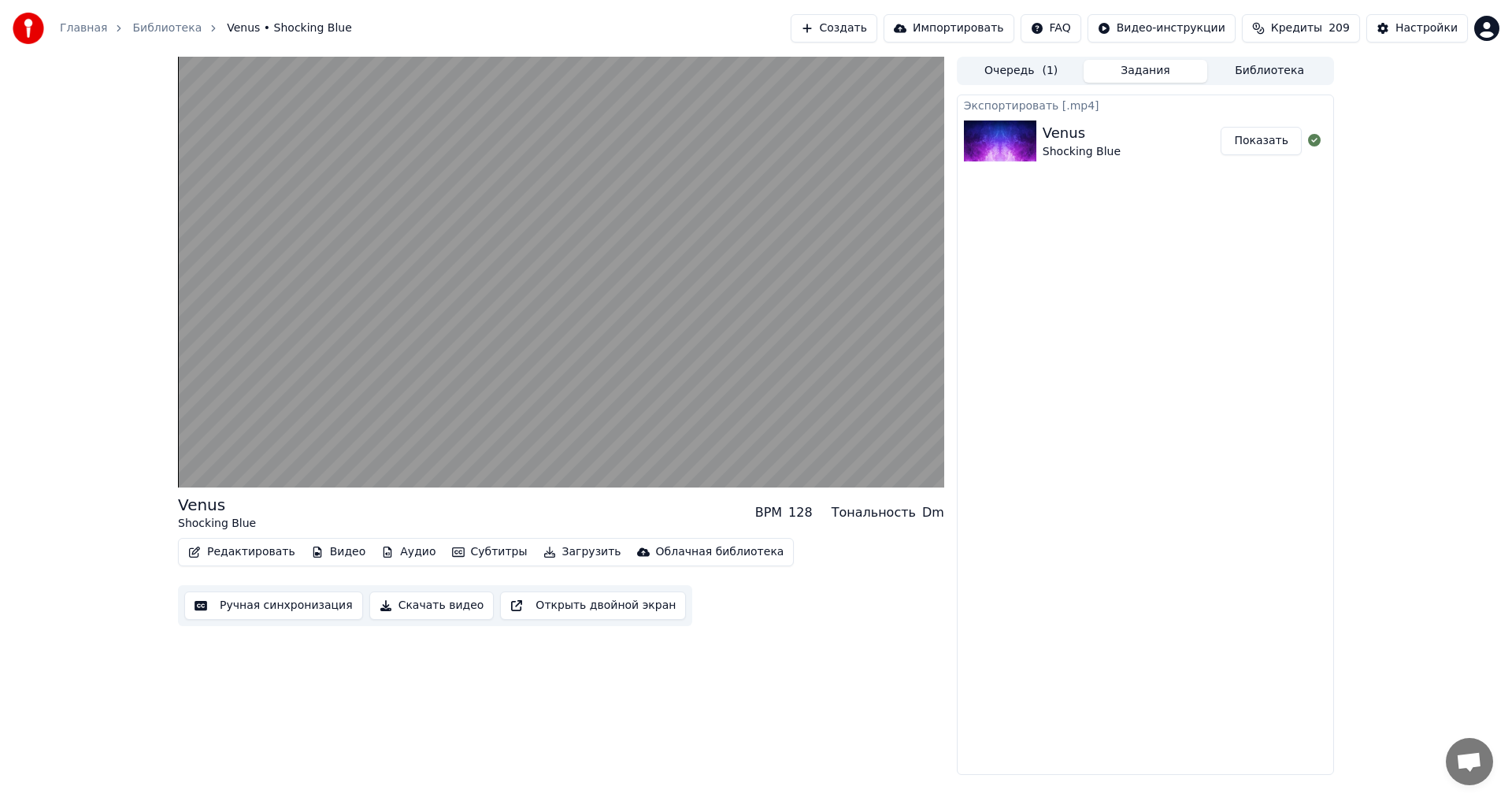
click at [409, 605] on button "Скачать видео" at bounding box center [432, 605] width 126 height 28
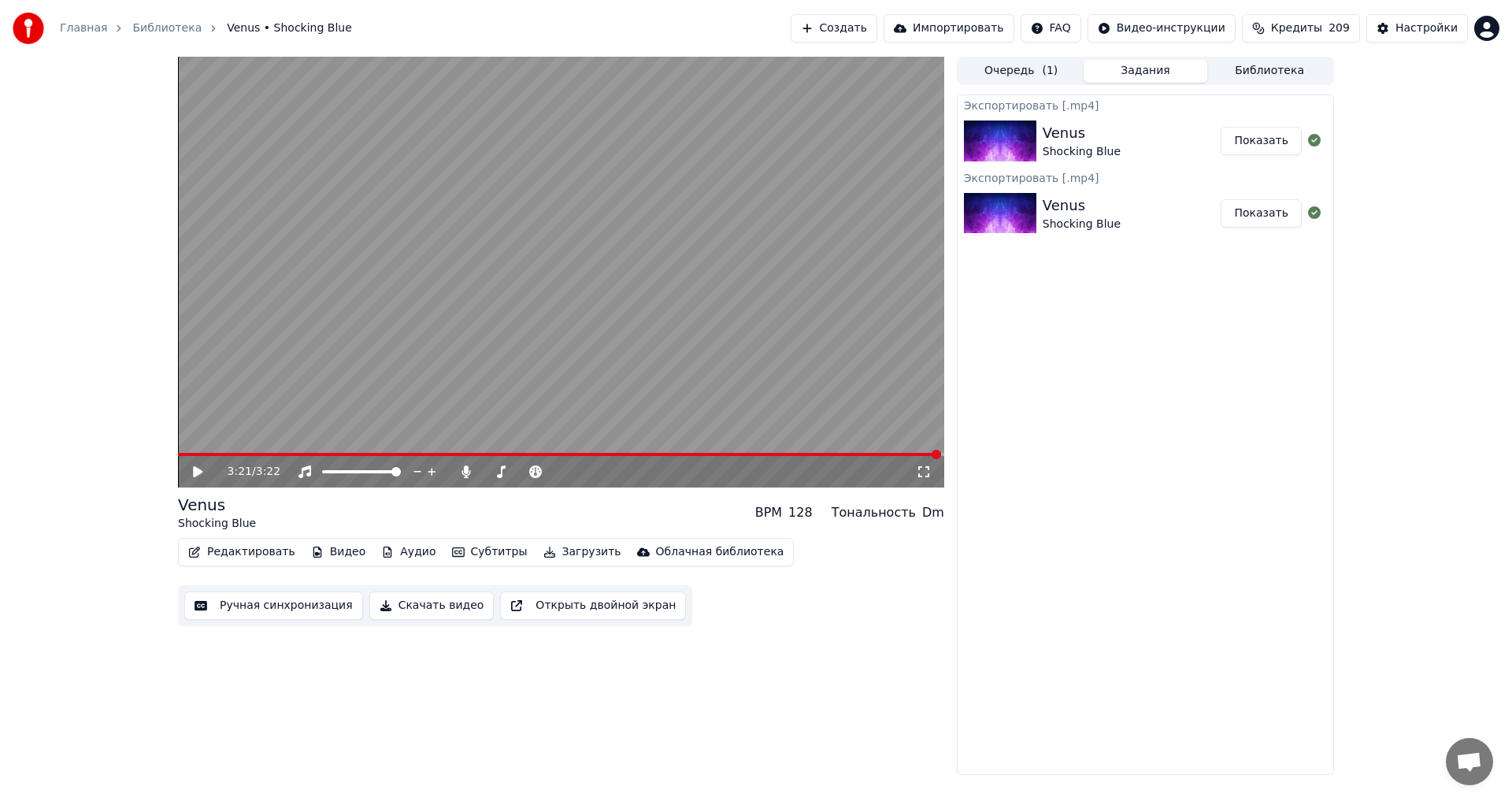
click at [1266, 138] on button "Показать" at bounding box center [1261, 141] width 81 height 28
click at [1279, 75] on button "Библиотека" at bounding box center [1269, 71] width 125 height 23
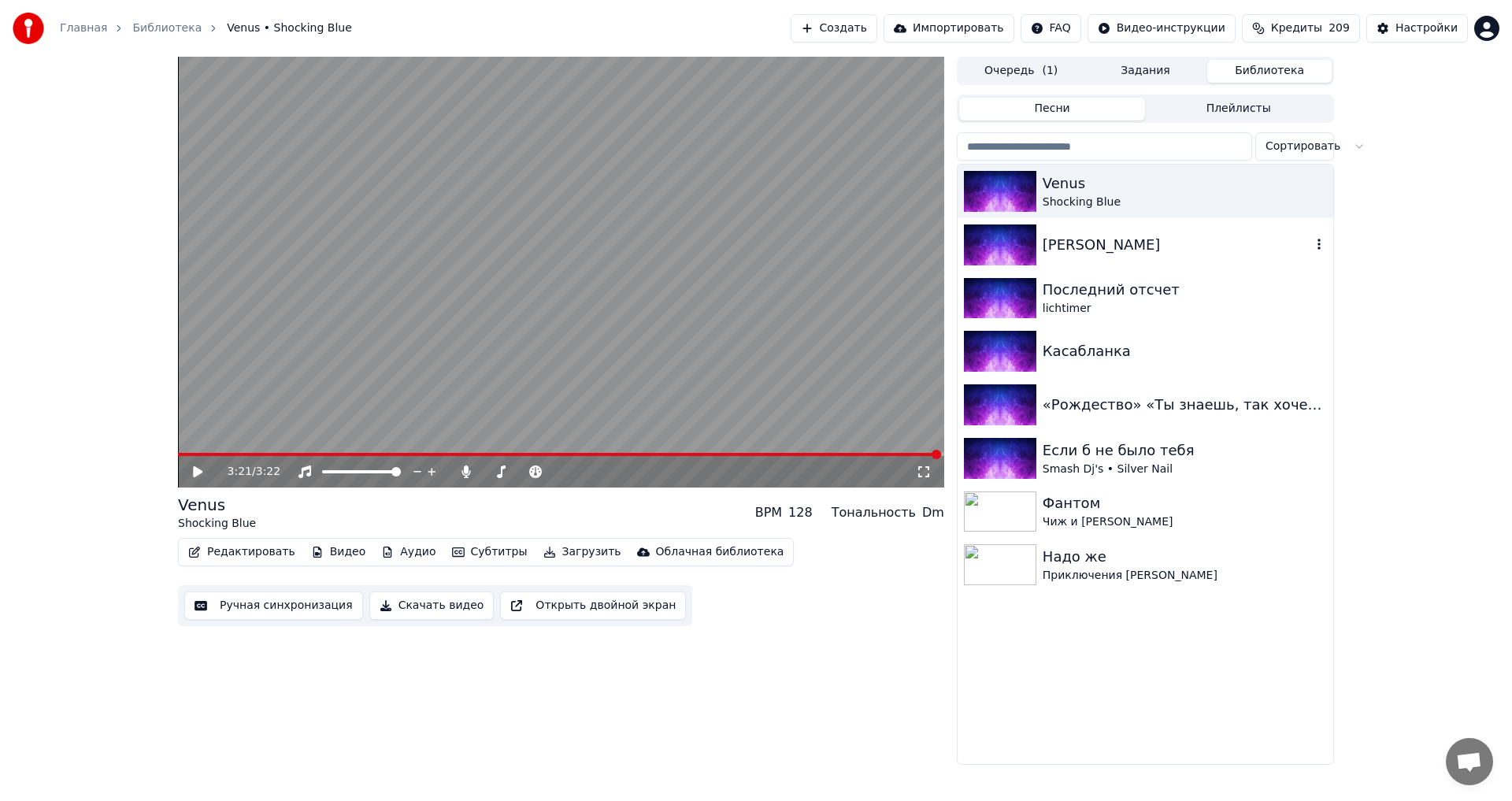
click at [1117, 246] on div "[PERSON_NAME]" at bounding box center [1177, 245] width 268 height 22
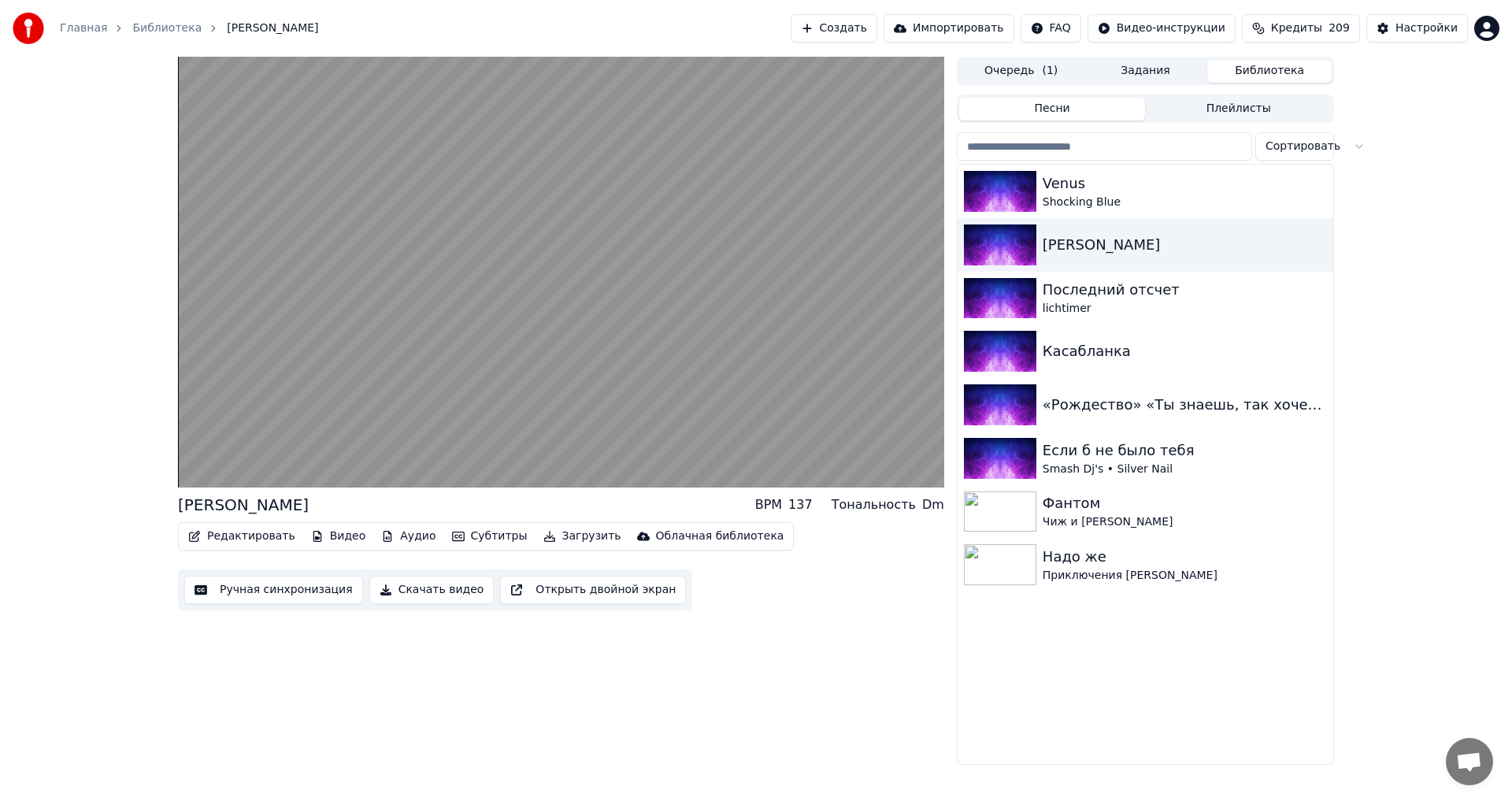
click at [264, 589] on button "Ручная синхронизация" at bounding box center [273, 589] width 178 height 28
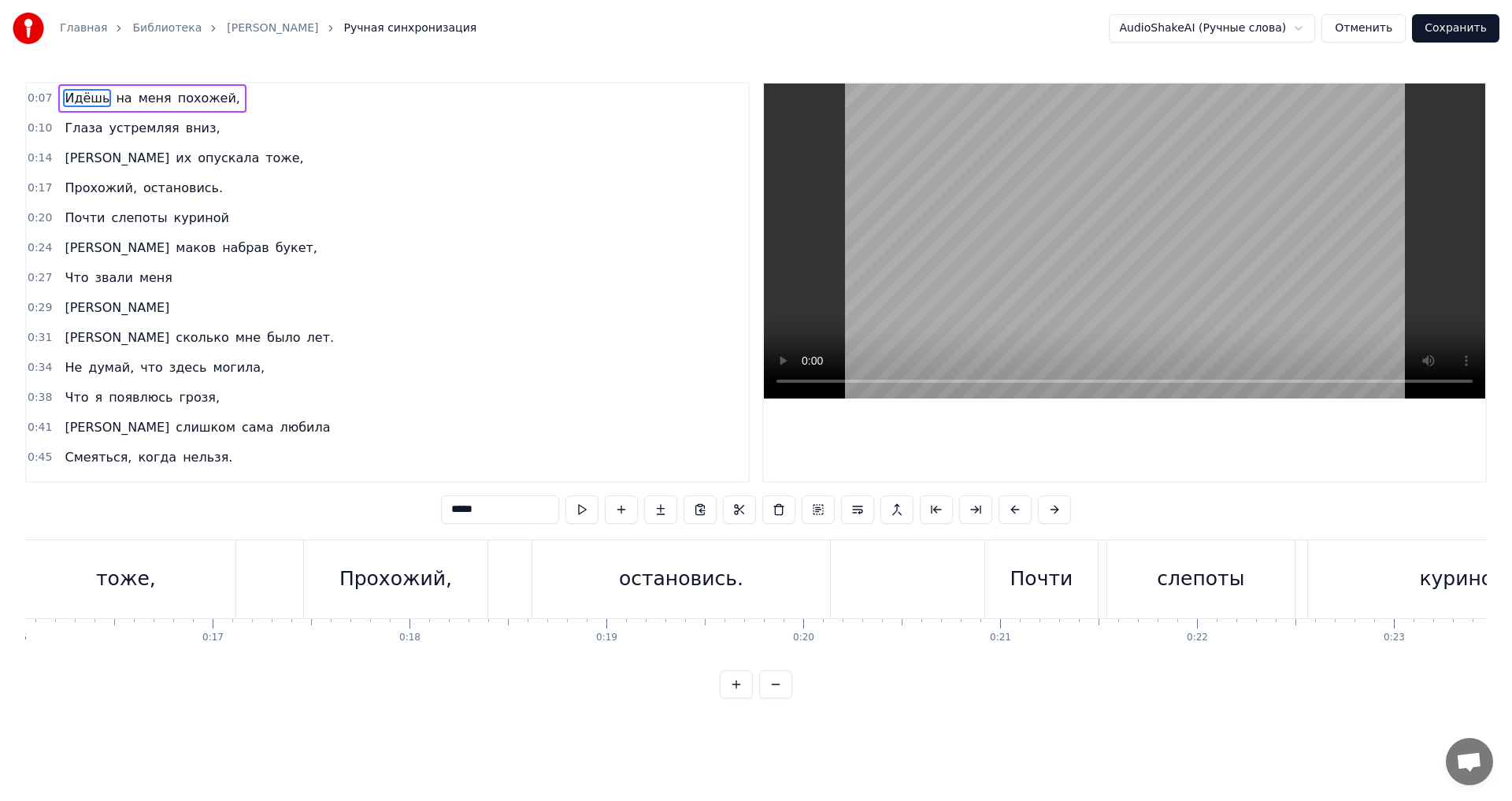
scroll to position [0, 3309]
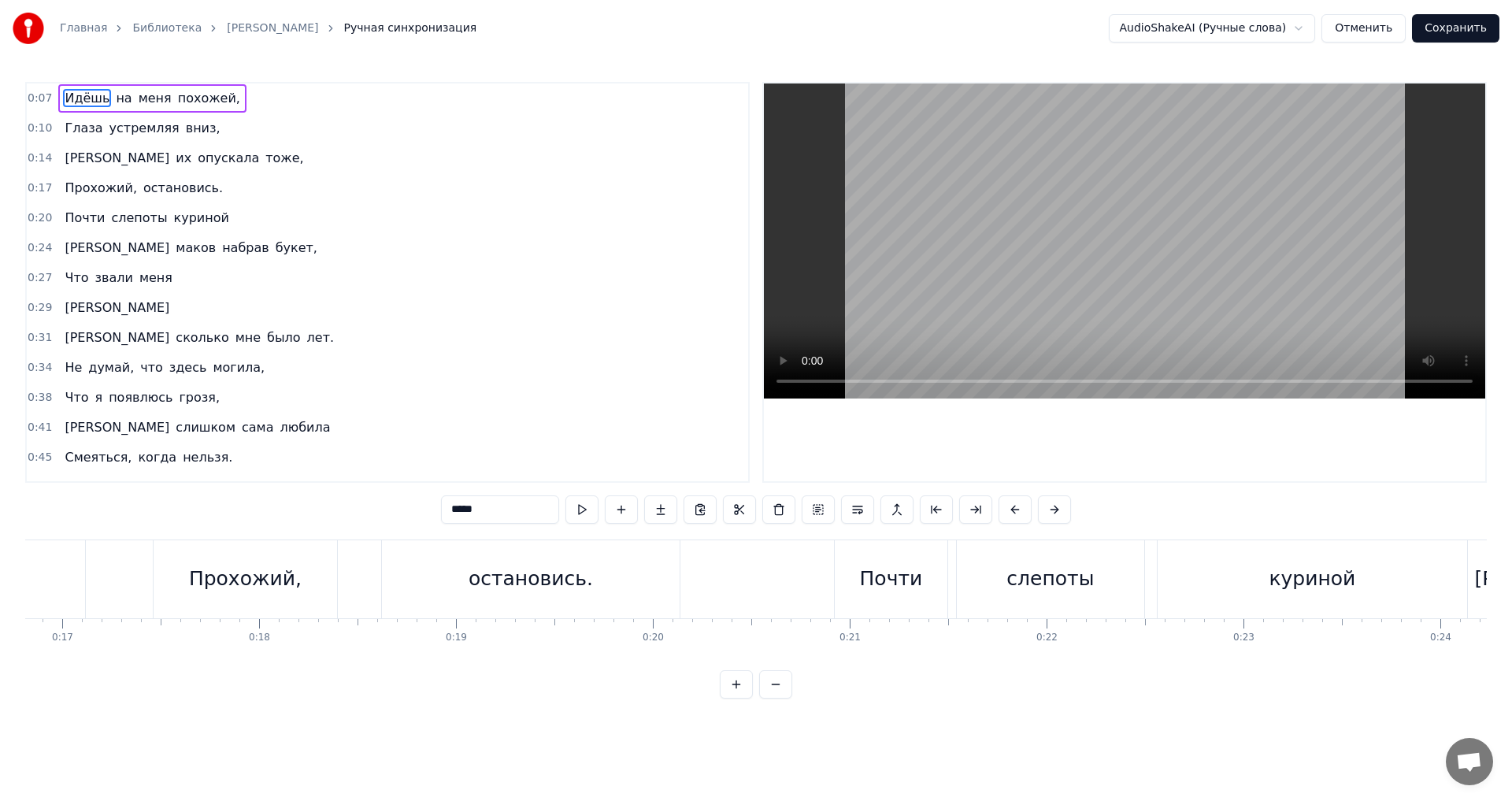
click at [892, 582] on div "Почти" at bounding box center [891, 579] width 63 height 30
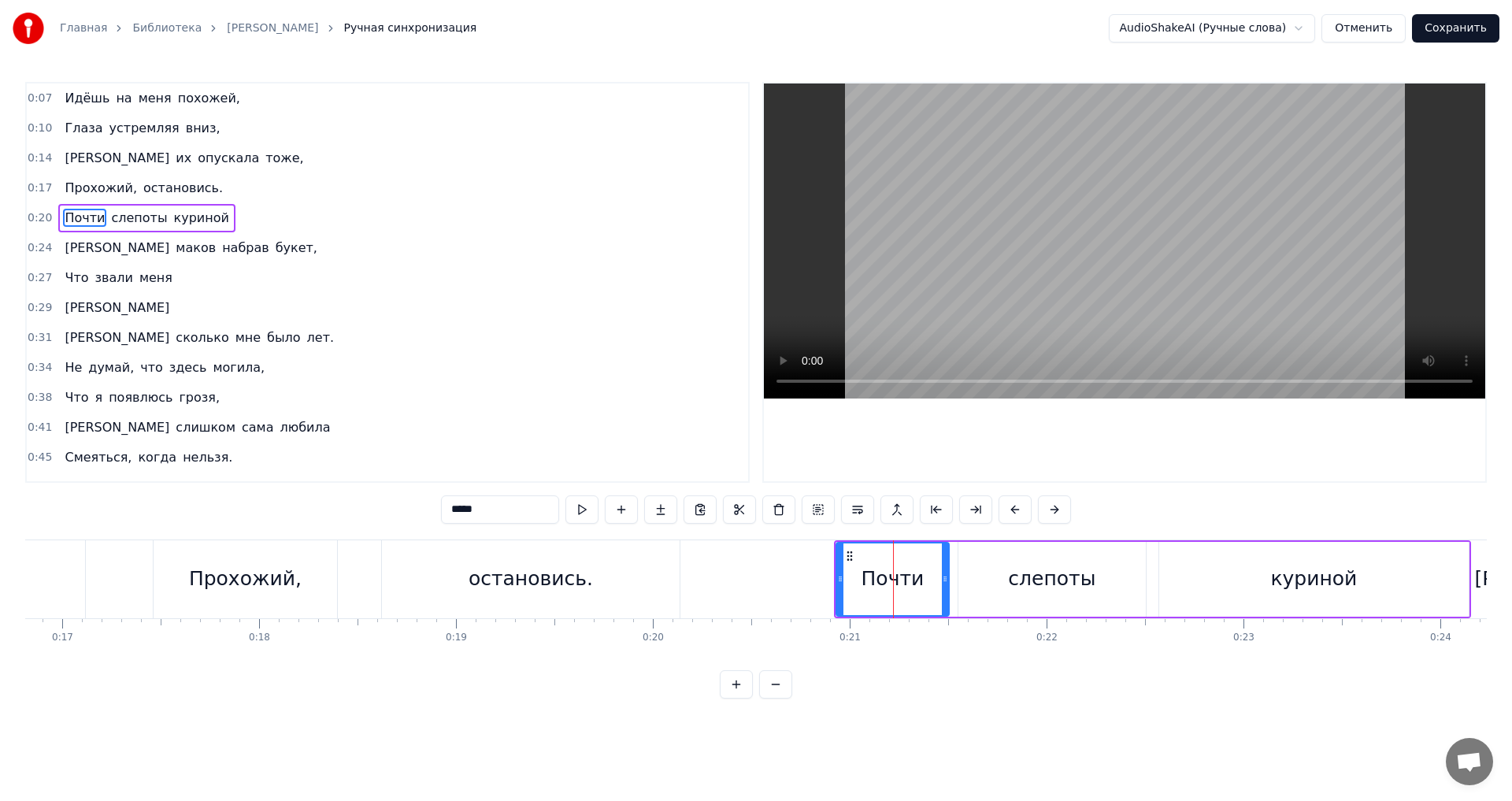
click at [464, 507] on input "*****" at bounding box center [500, 509] width 118 height 28
type input "******"
click at [644, 433] on div "0:41 Я слишком сама любила" at bounding box center [387, 428] width 722 height 30
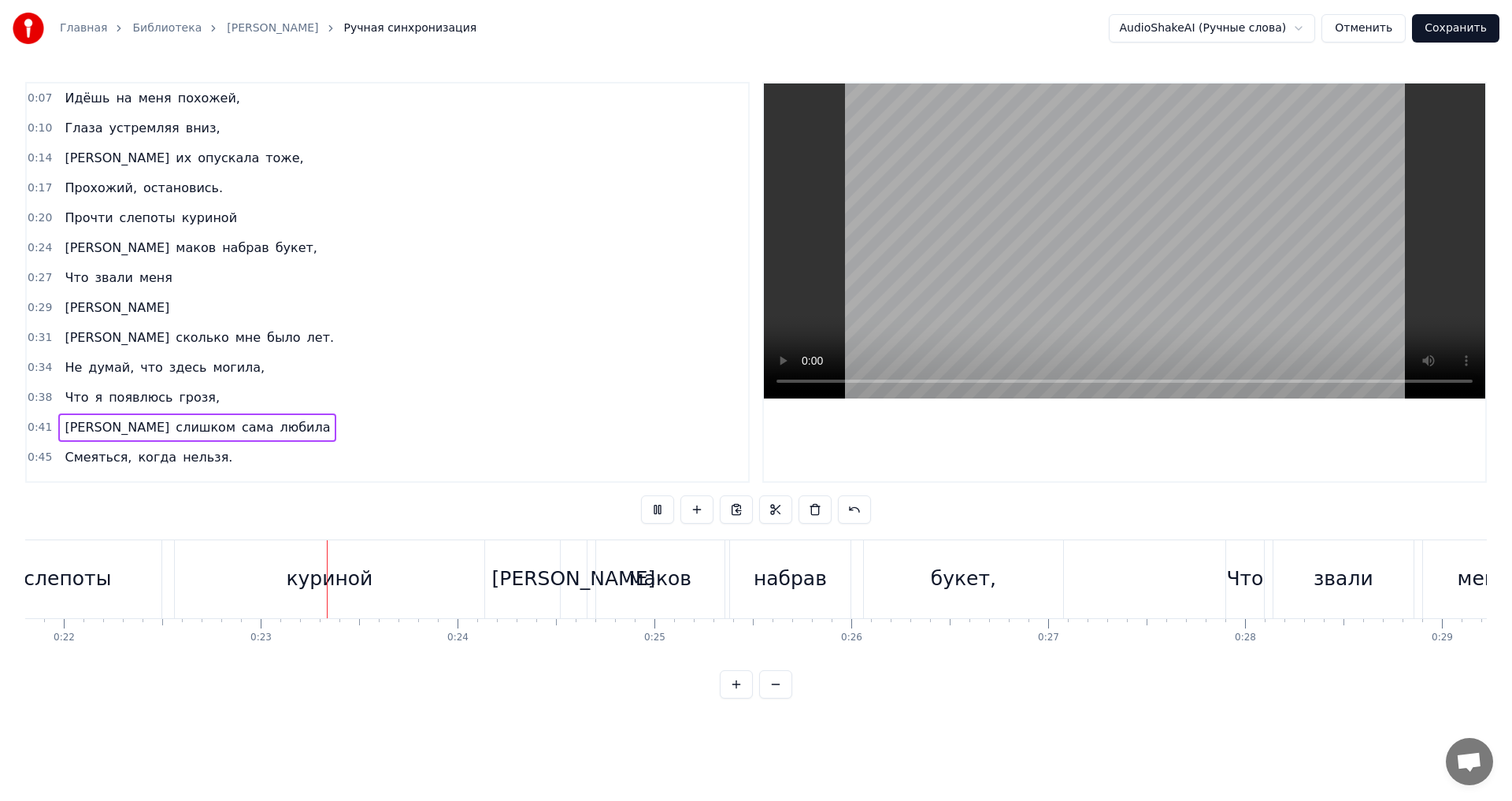
scroll to position [0, 4376]
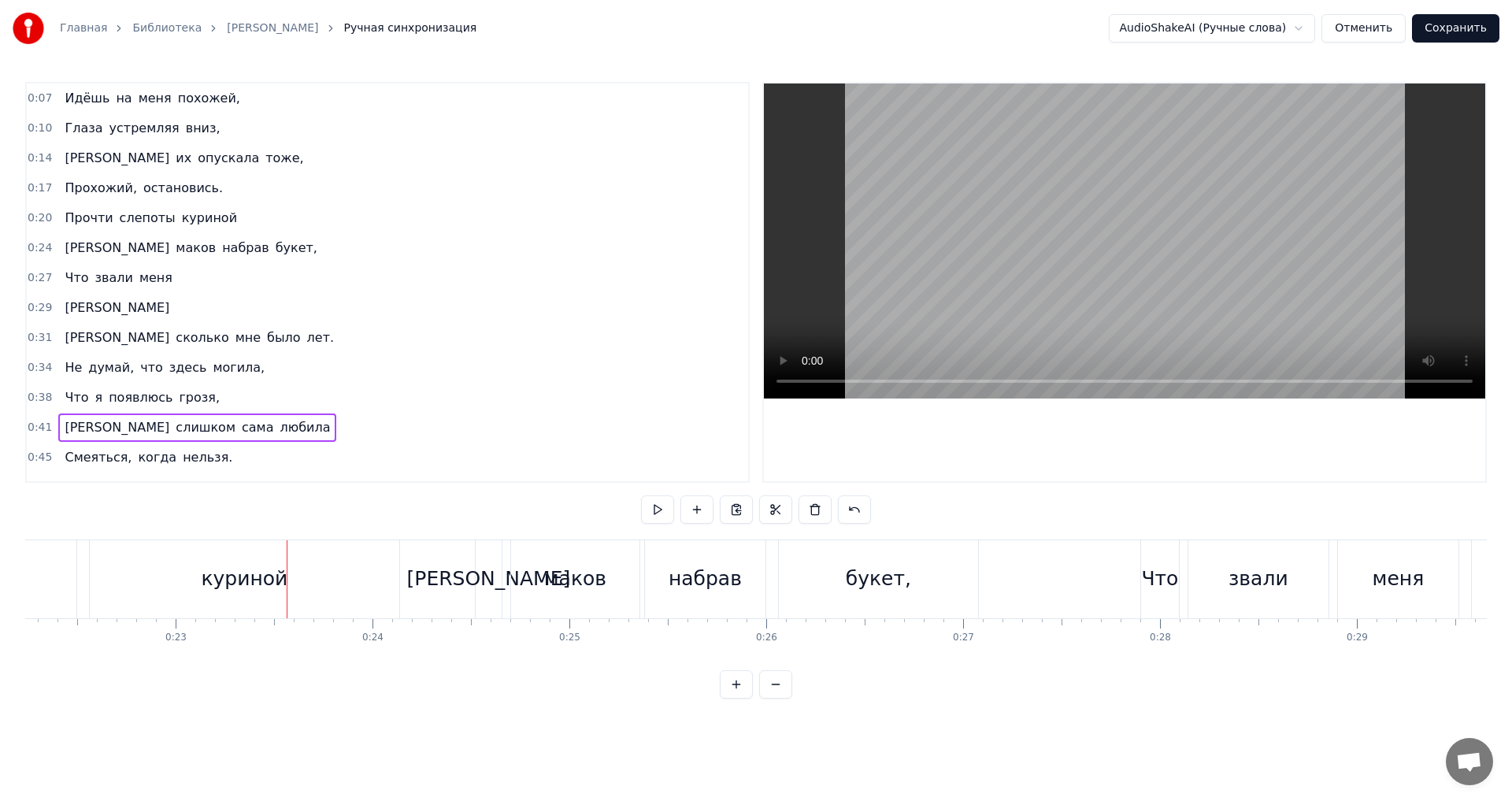
click at [1463, 32] on button "Сохранить" at bounding box center [1455, 28] width 88 height 28
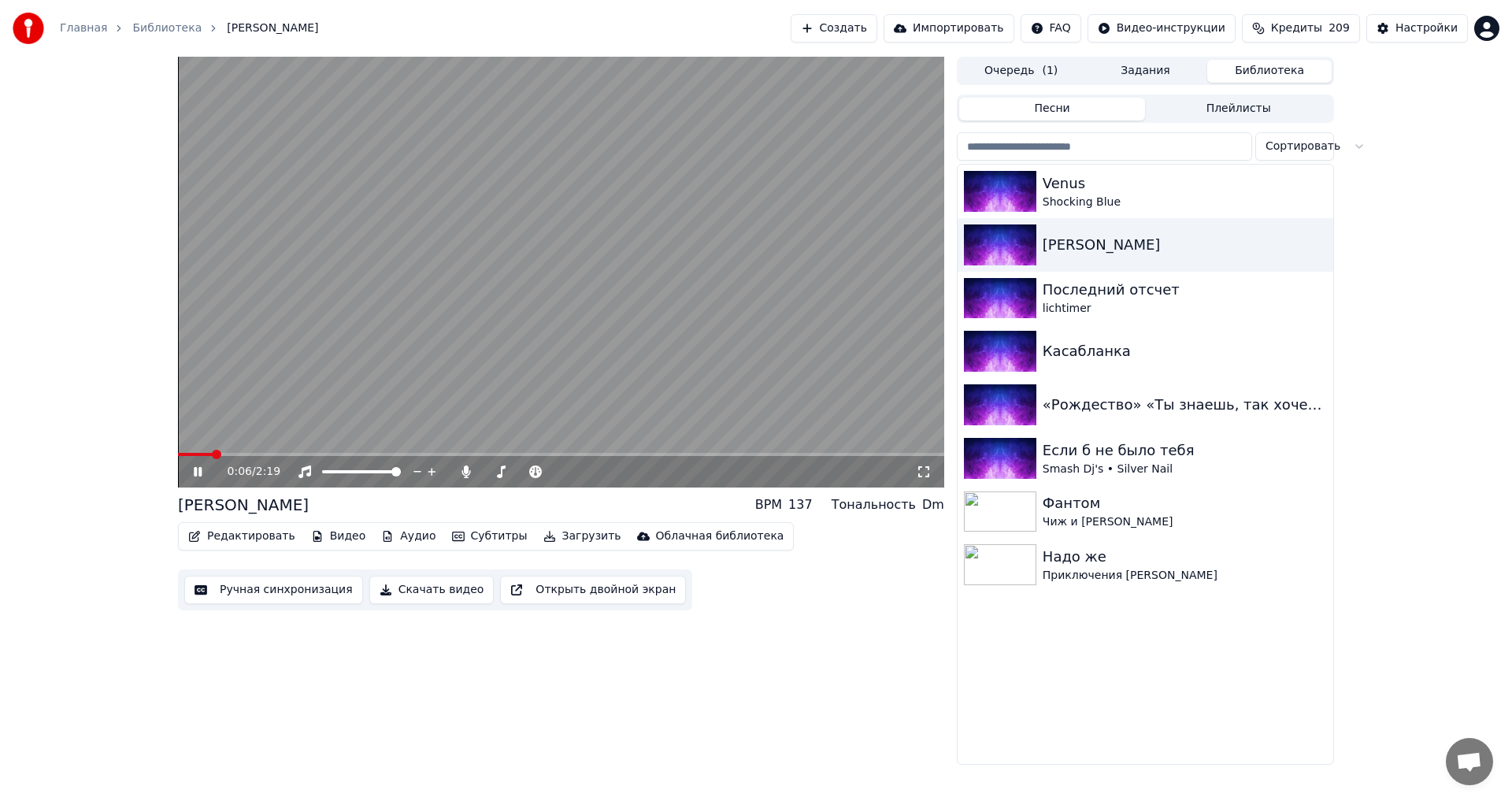
click at [430, 588] on button "Скачать видео" at bounding box center [432, 589] width 126 height 28
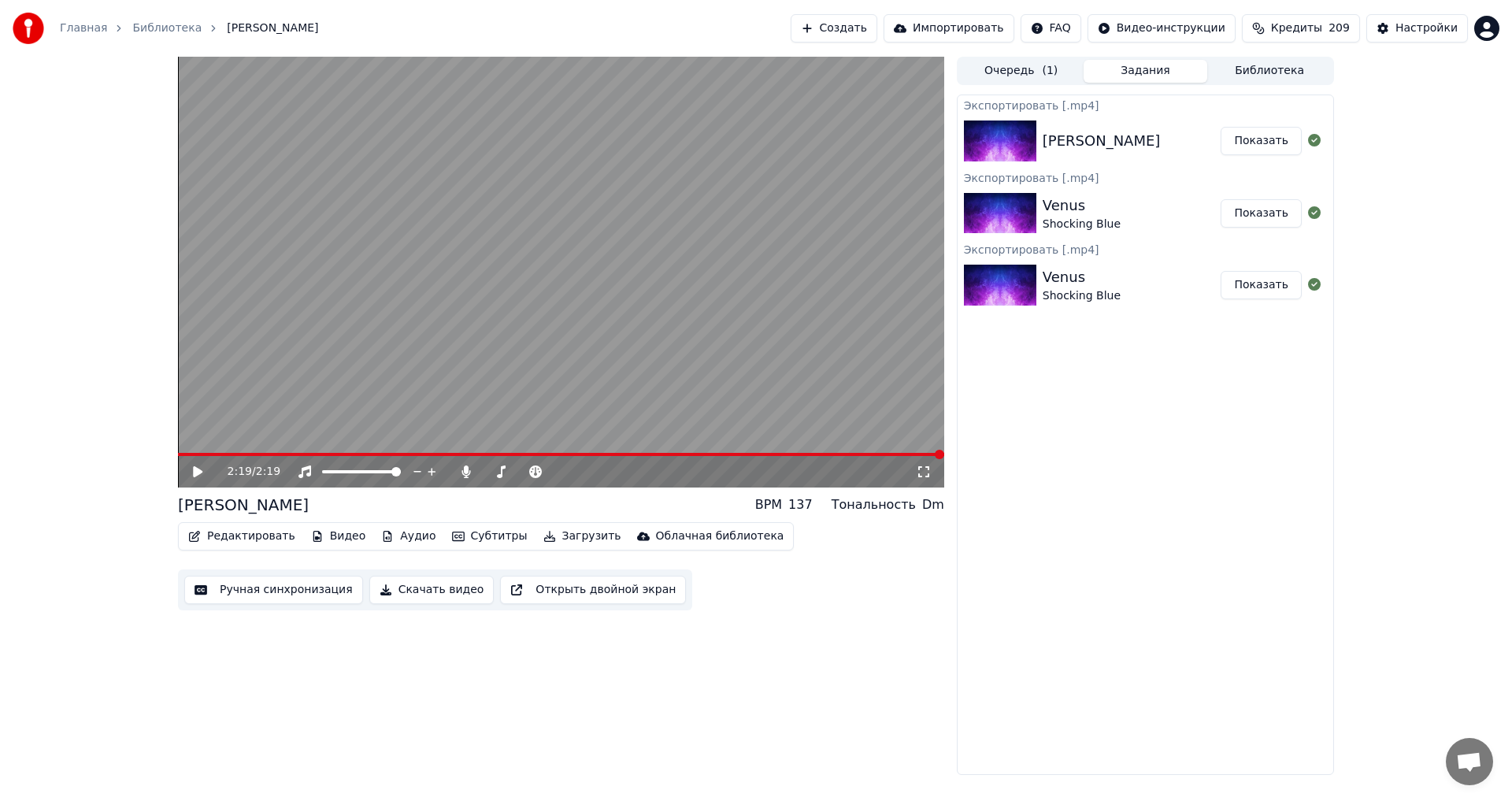
click at [1252, 133] on button "Показать" at bounding box center [1261, 141] width 81 height 28
click at [1114, 439] on div "Экспортировать [.mp4] [PERSON_NAME] Показать Экспортировать [.mp4] Venus Shocki…" at bounding box center [1145, 435] width 377 height 680
click at [467, 471] on icon at bounding box center [466, 471] width 8 height 12
click at [198, 474] on icon at bounding box center [197, 472] width 9 height 11
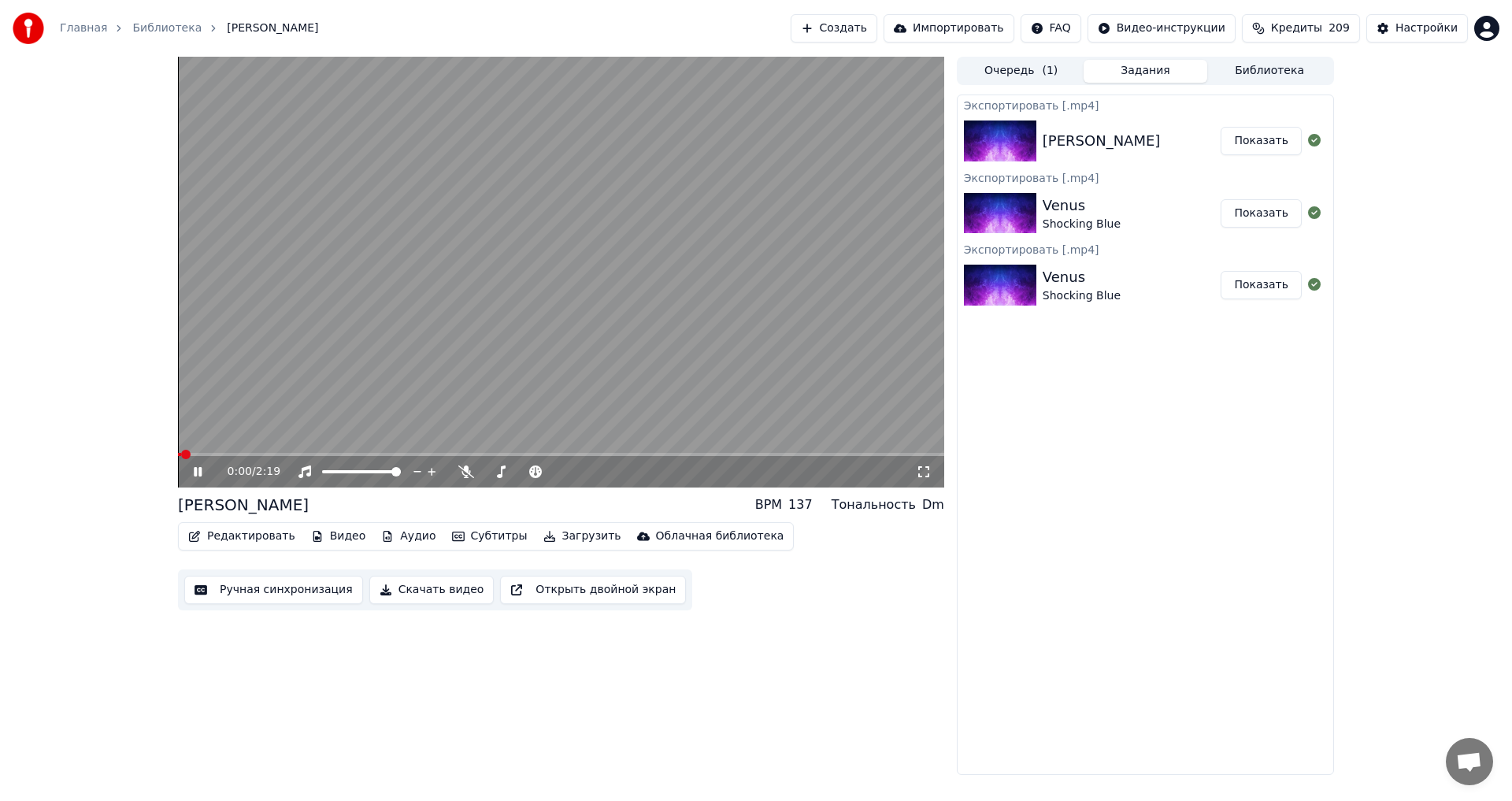
click at [310, 450] on video at bounding box center [560, 272] width 766 height 431
click at [315, 453] on span at bounding box center [560, 453] width 766 height 3
click at [197, 470] on icon at bounding box center [197, 472] width 9 height 11
click at [412, 590] on button "Скачать видео" at bounding box center [432, 589] width 126 height 28
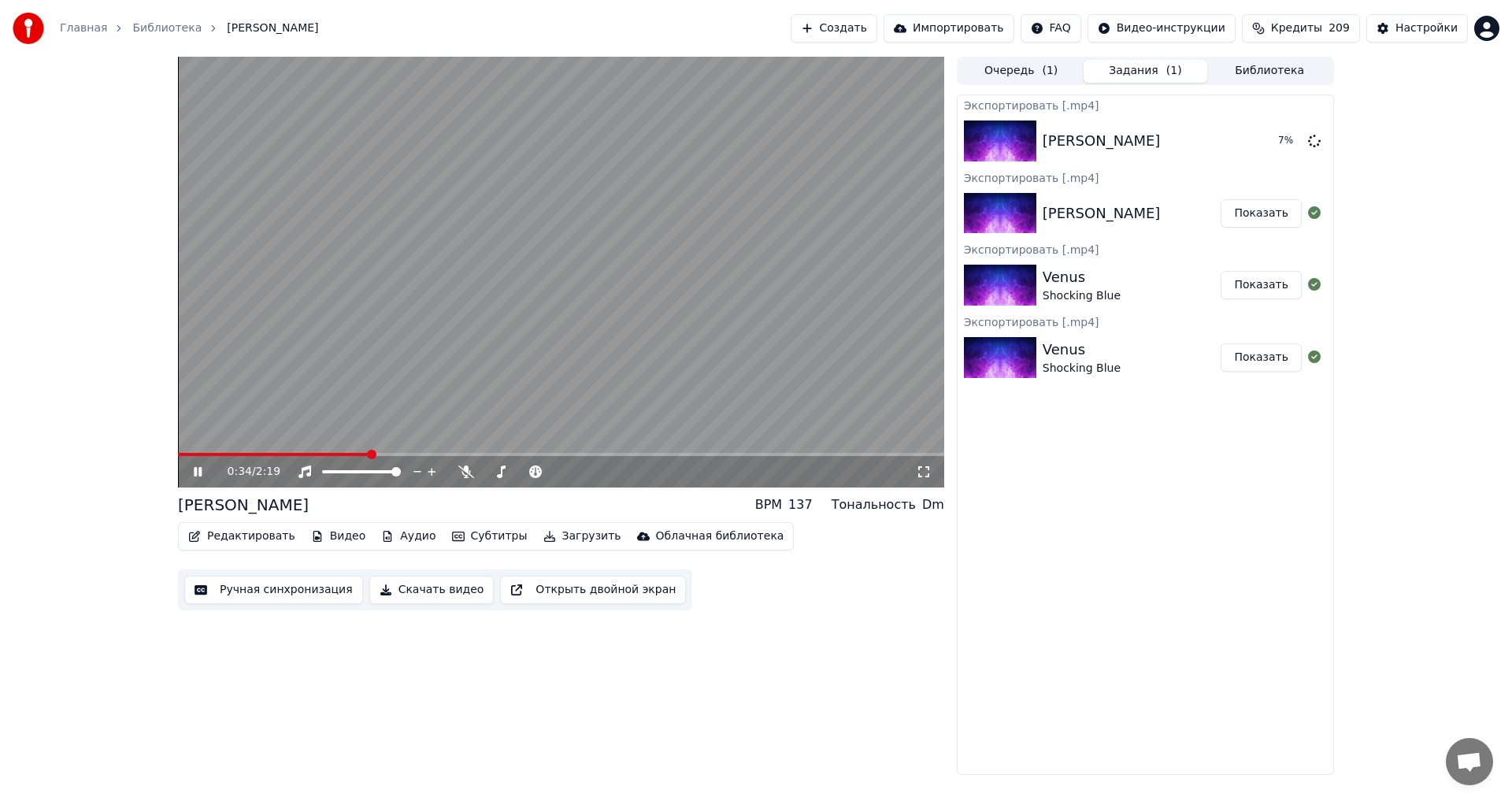
click at [193, 469] on icon at bounding box center [209, 471] width 37 height 12
